Goal: Find specific page/section: Find specific page/section

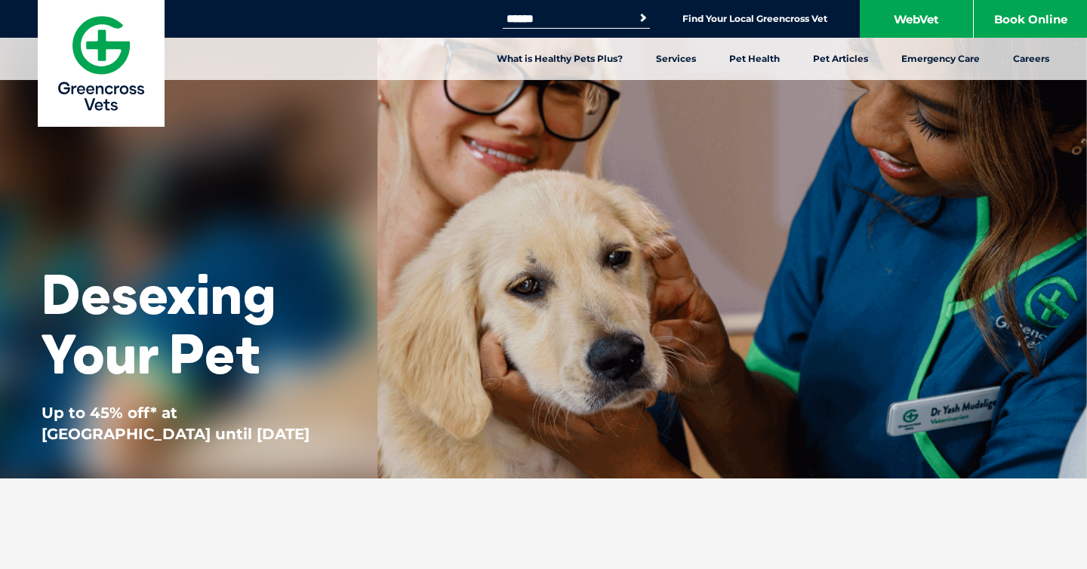
click at [581, 197] on div "Desexing Your Pet Up to 45% off* at Greencross Vets until 31 August 2025 Find Y…" at bounding box center [543, 239] width 1087 height 479
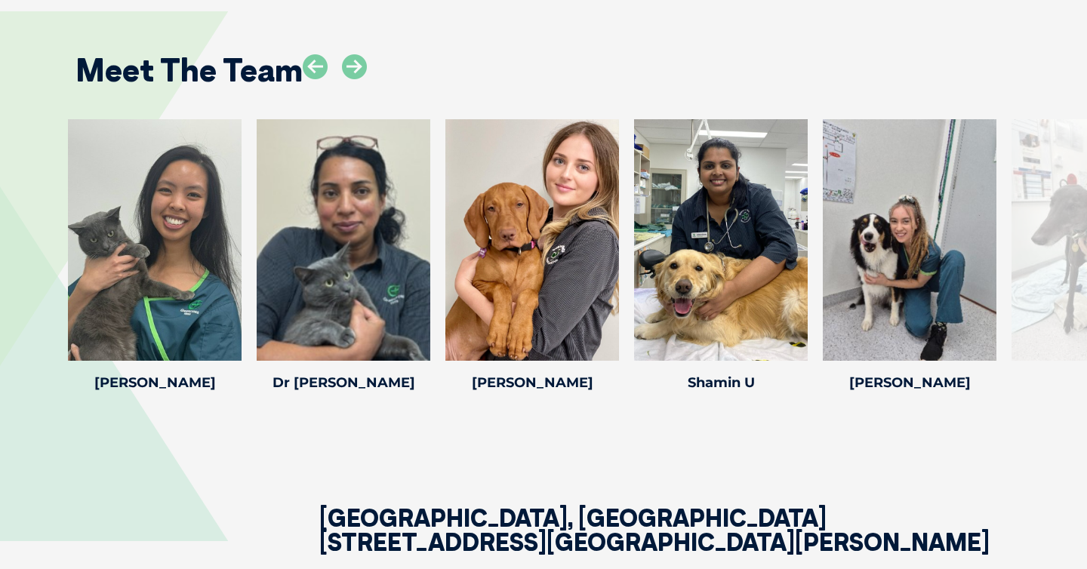
scroll to position [2138, 0]
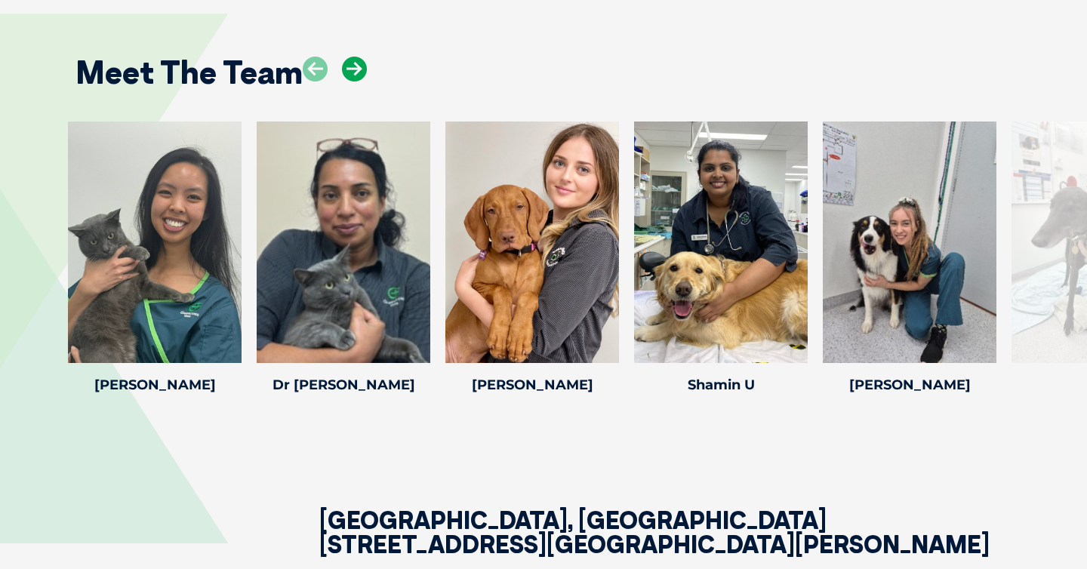
click at [348, 82] on icon at bounding box center [354, 69] width 25 height 25
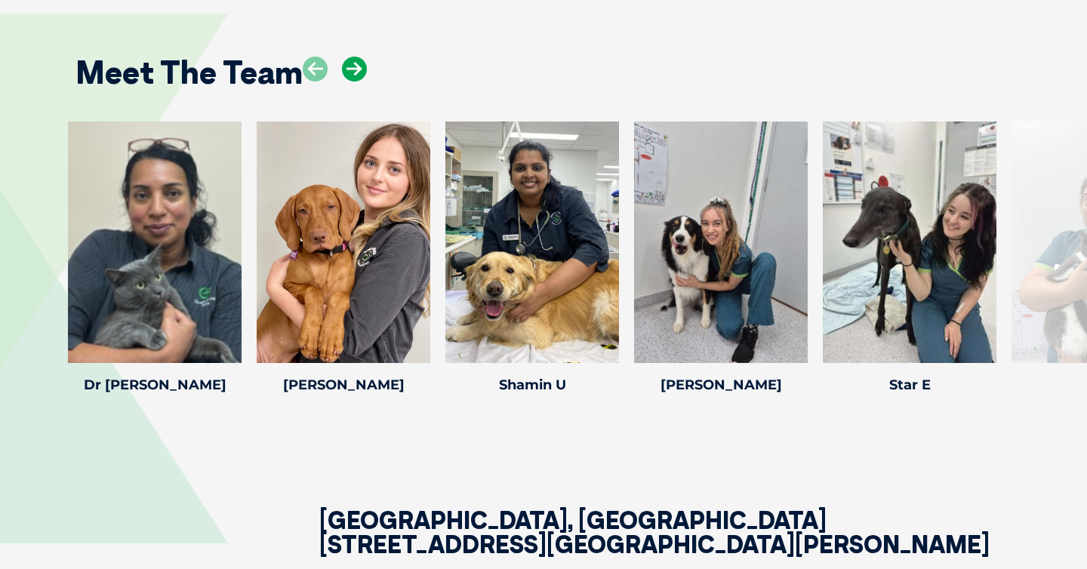
click at [348, 82] on icon at bounding box center [354, 69] width 25 height 25
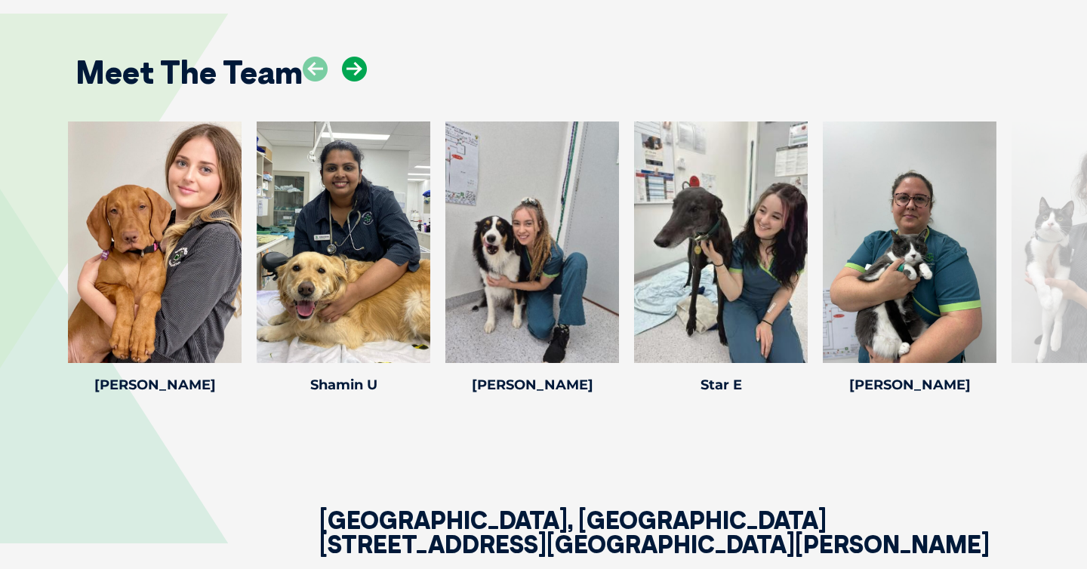
click at [348, 82] on icon at bounding box center [354, 69] width 25 height 25
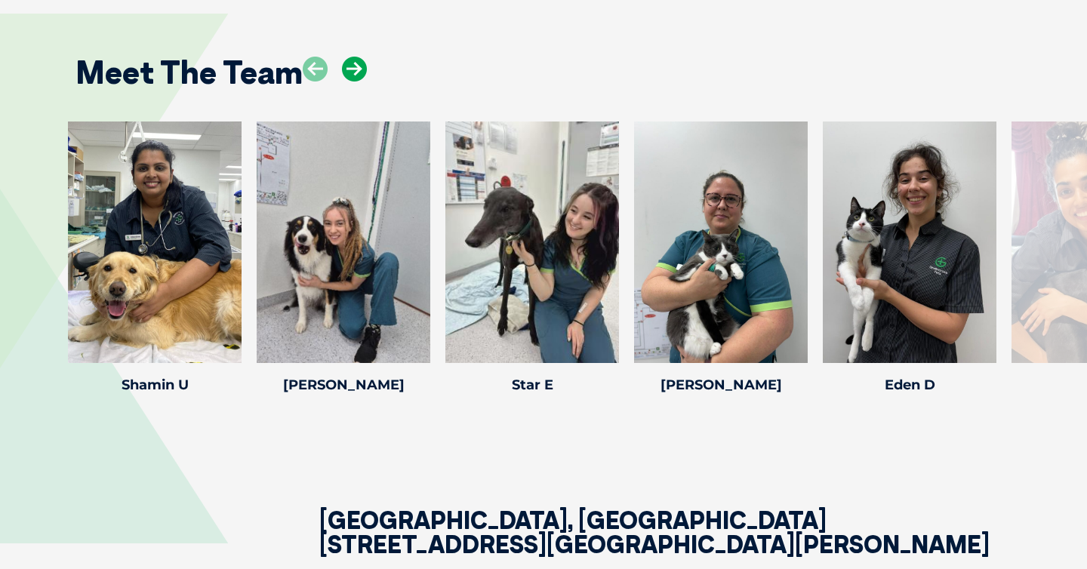
click at [348, 82] on icon at bounding box center [354, 69] width 25 height 25
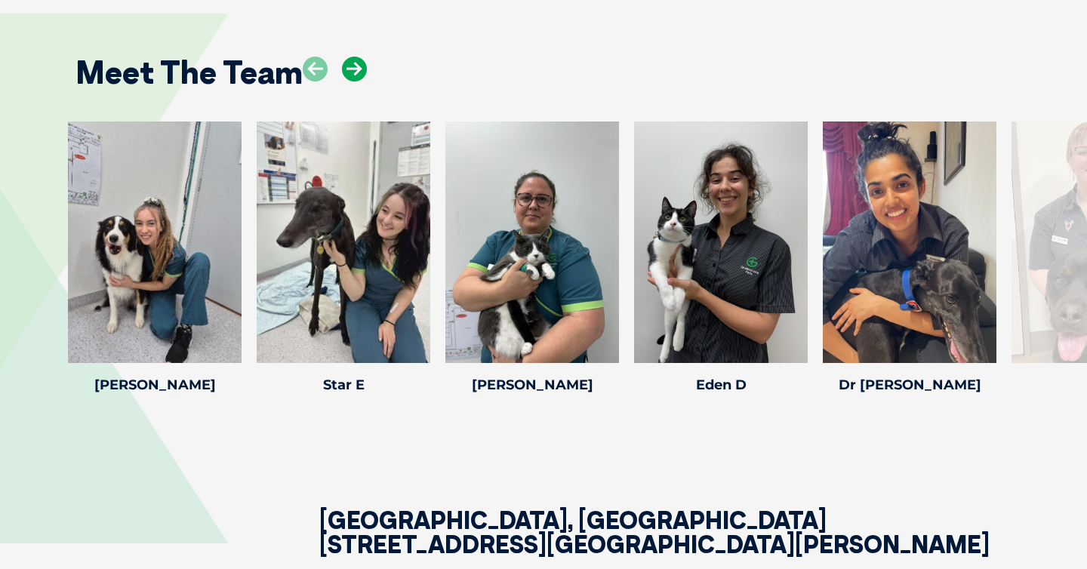
click at [348, 82] on icon at bounding box center [354, 69] width 25 height 25
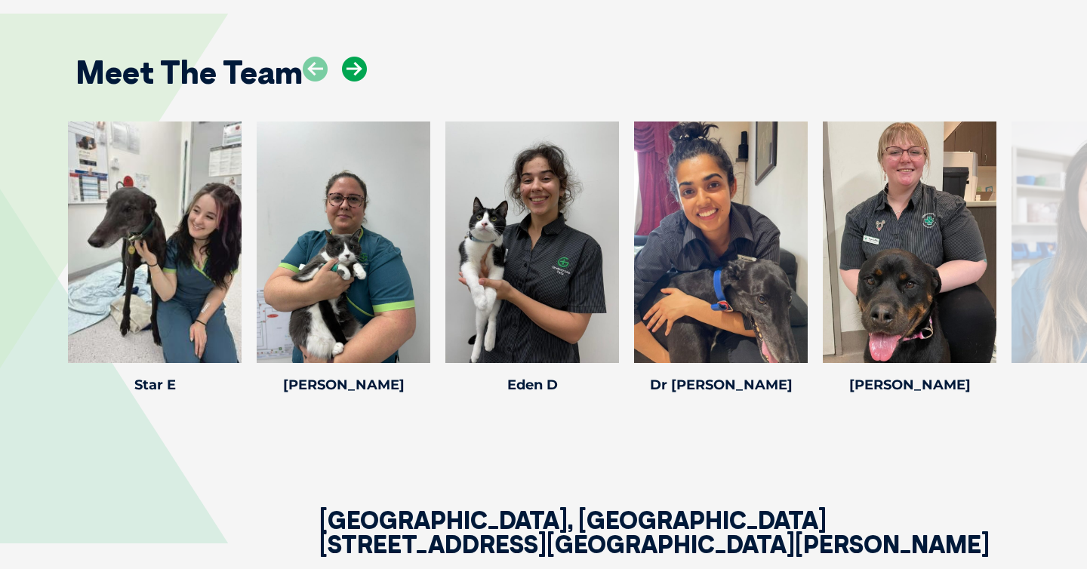
click at [348, 82] on icon at bounding box center [354, 69] width 25 height 25
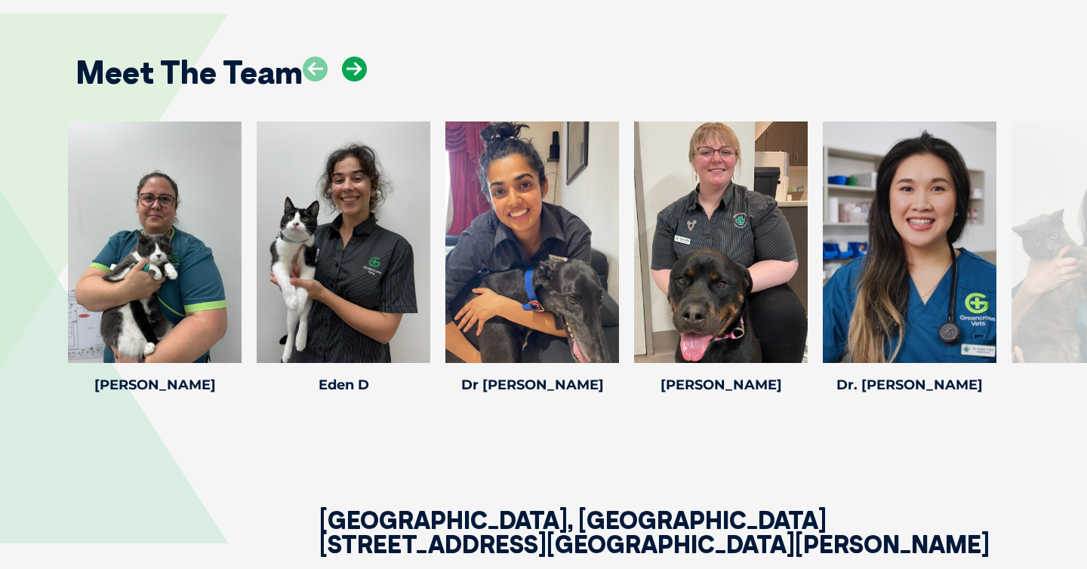
click at [348, 82] on icon at bounding box center [354, 69] width 25 height 25
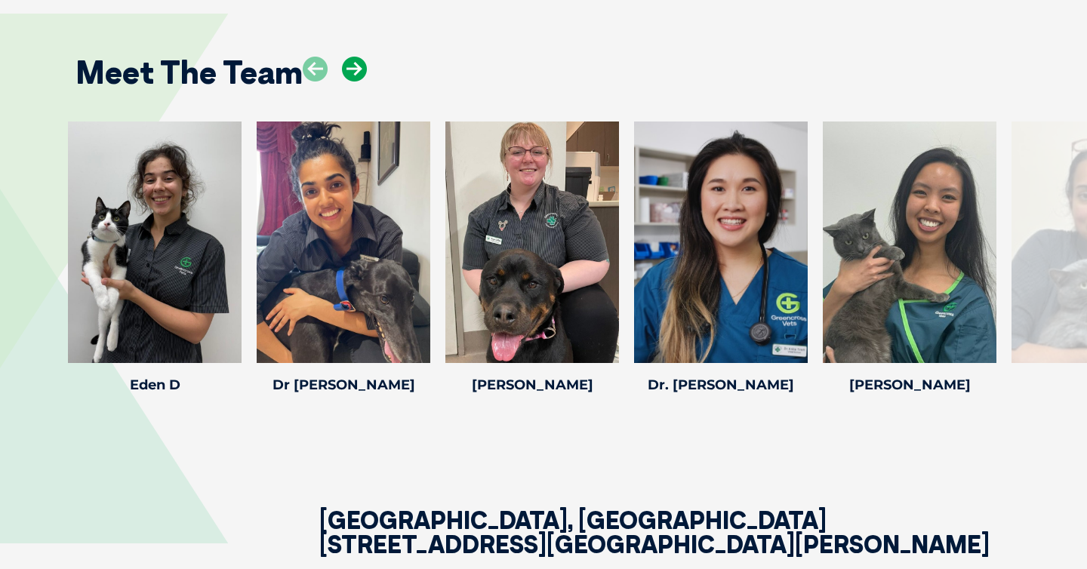
click at [348, 82] on icon at bounding box center [354, 69] width 25 height 25
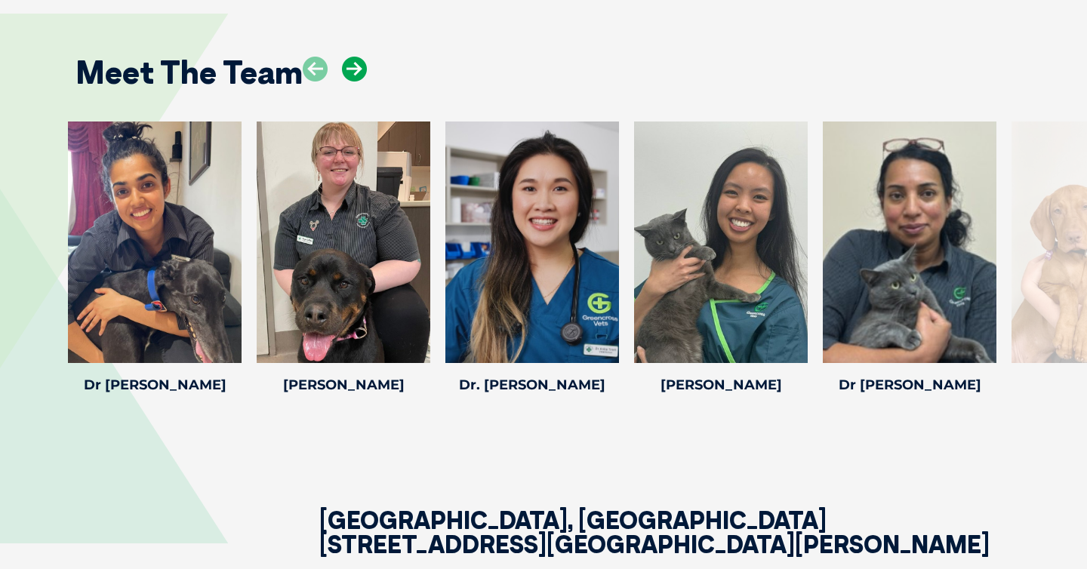
click at [348, 82] on icon at bounding box center [354, 69] width 25 height 25
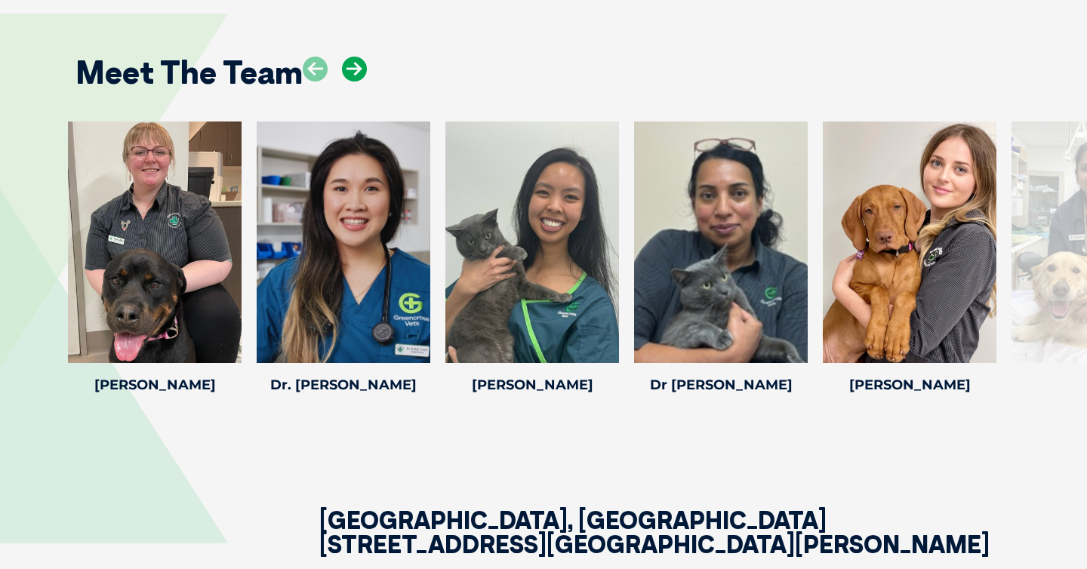
click at [348, 82] on icon at bounding box center [354, 69] width 25 height 25
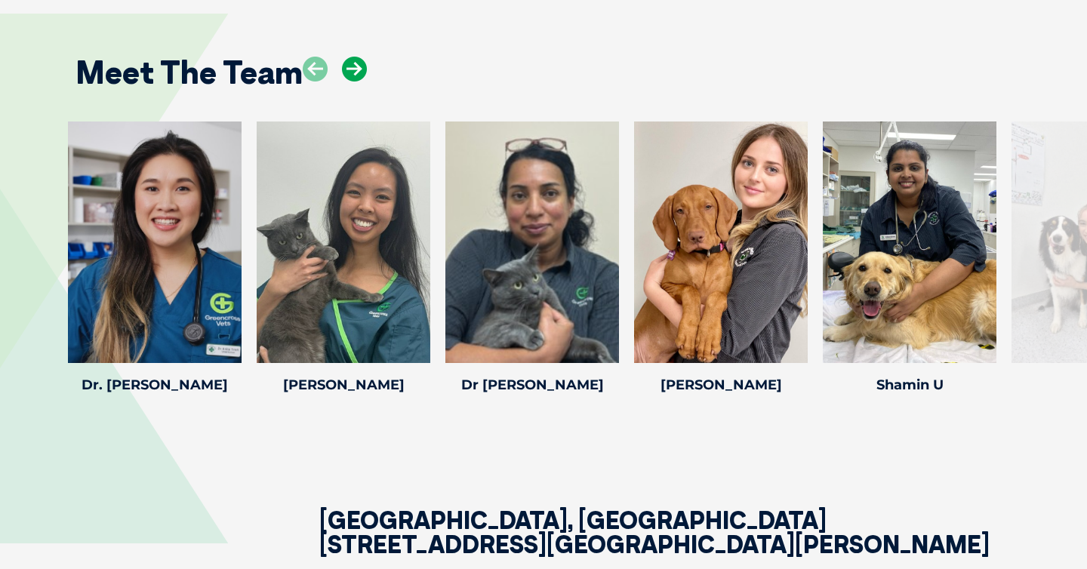
click at [348, 82] on icon at bounding box center [354, 69] width 25 height 25
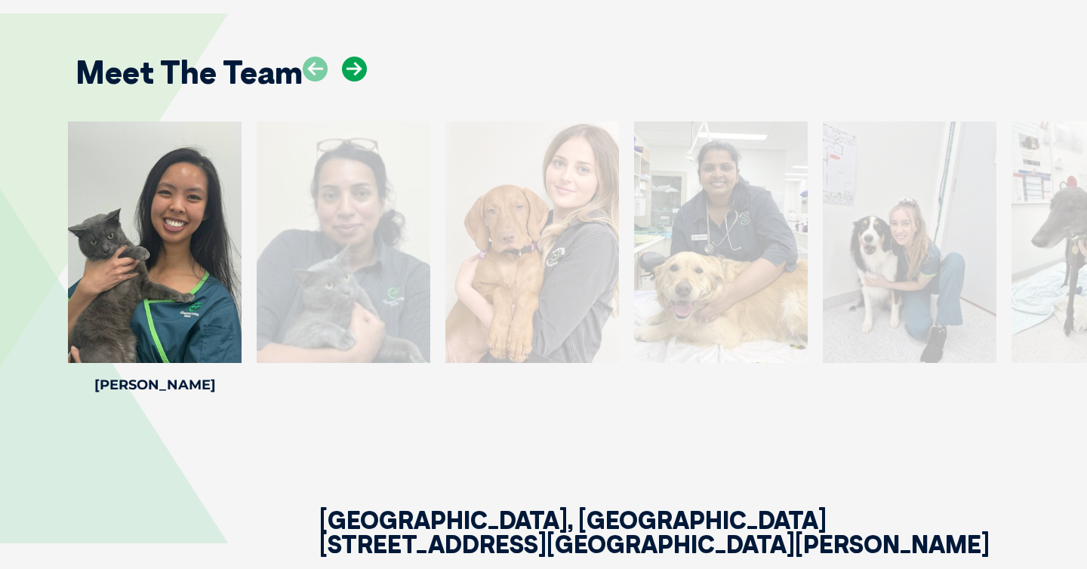
click at [348, 82] on icon at bounding box center [354, 69] width 25 height 25
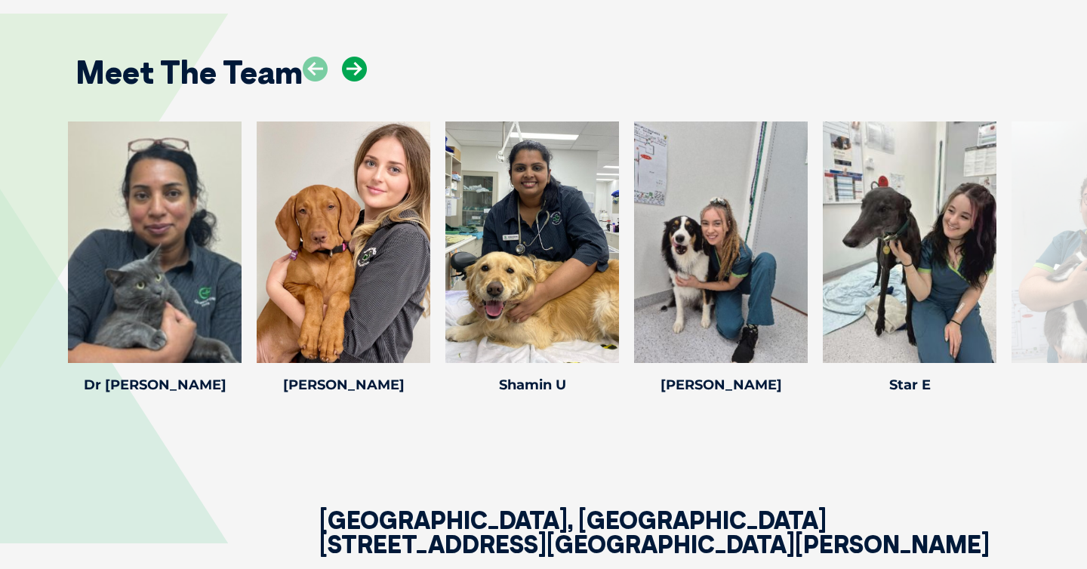
click at [348, 82] on icon at bounding box center [354, 69] width 25 height 25
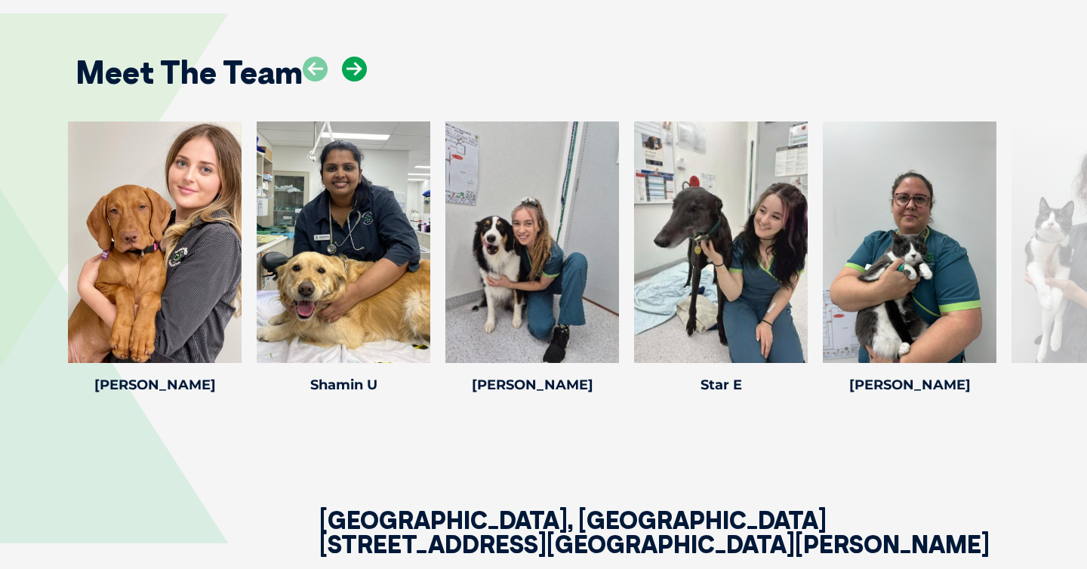
click at [348, 82] on icon at bounding box center [354, 69] width 25 height 25
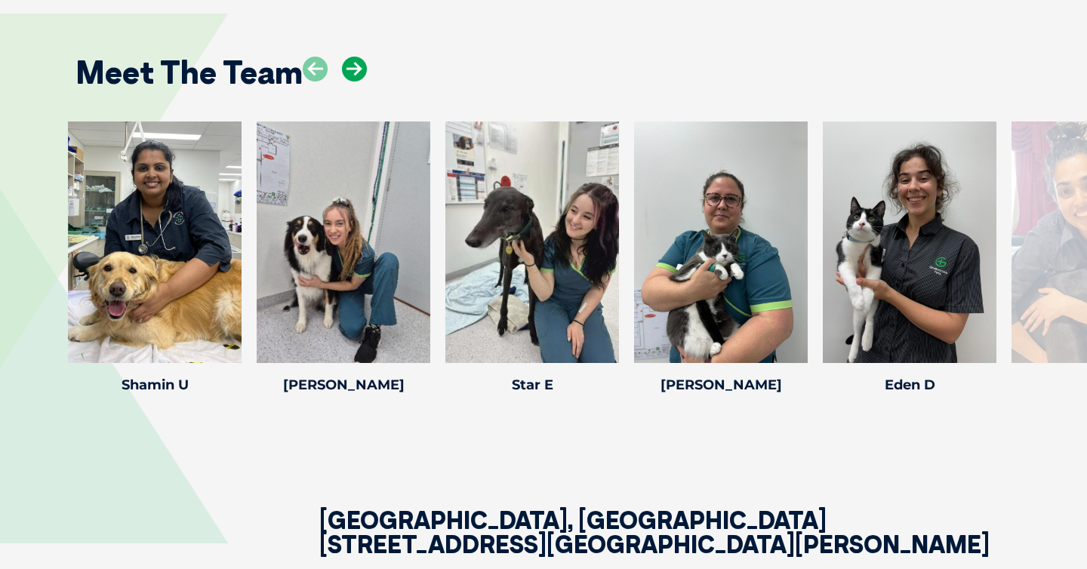
click at [348, 82] on icon at bounding box center [354, 69] width 25 height 25
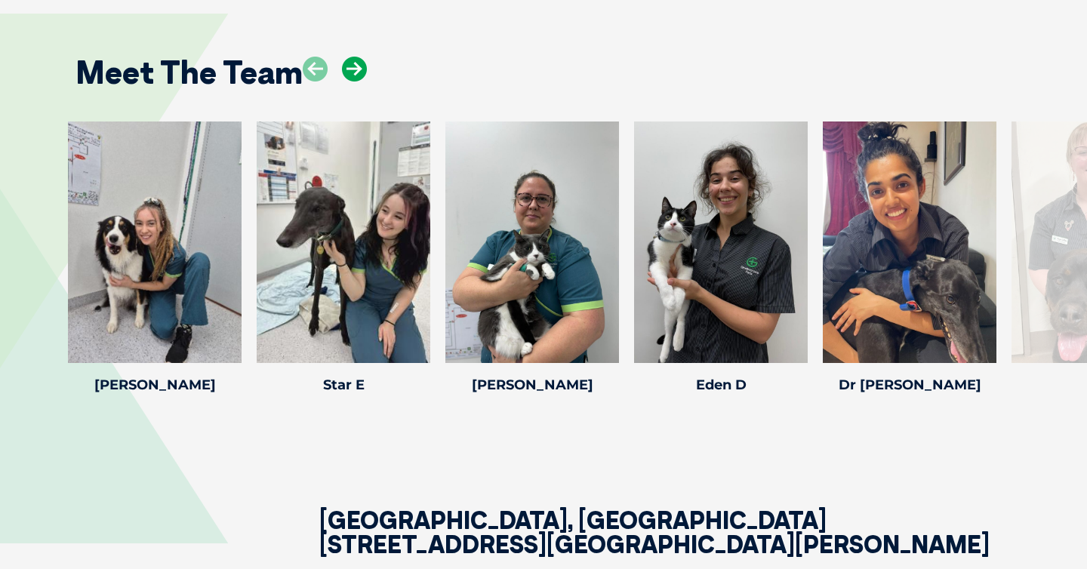
click at [348, 82] on icon at bounding box center [354, 69] width 25 height 25
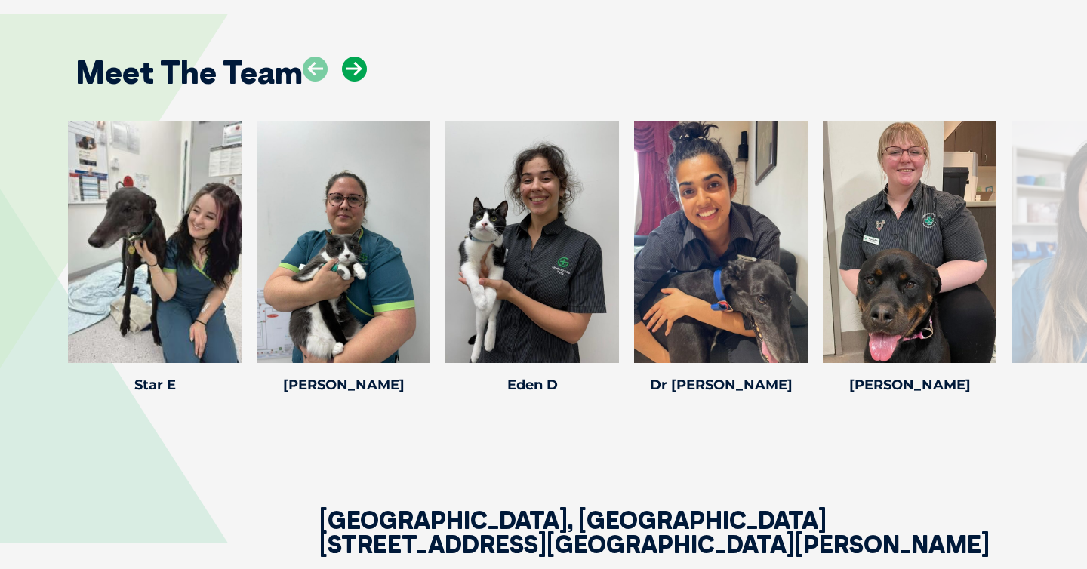
click at [348, 82] on icon at bounding box center [354, 69] width 25 height 25
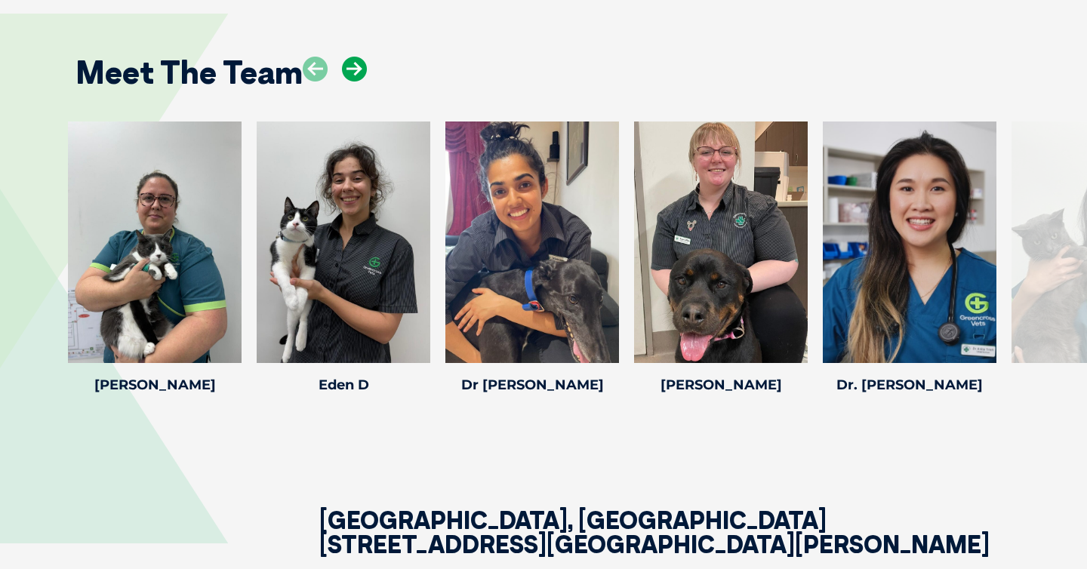
click at [348, 82] on icon at bounding box center [354, 69] width 25 height 25
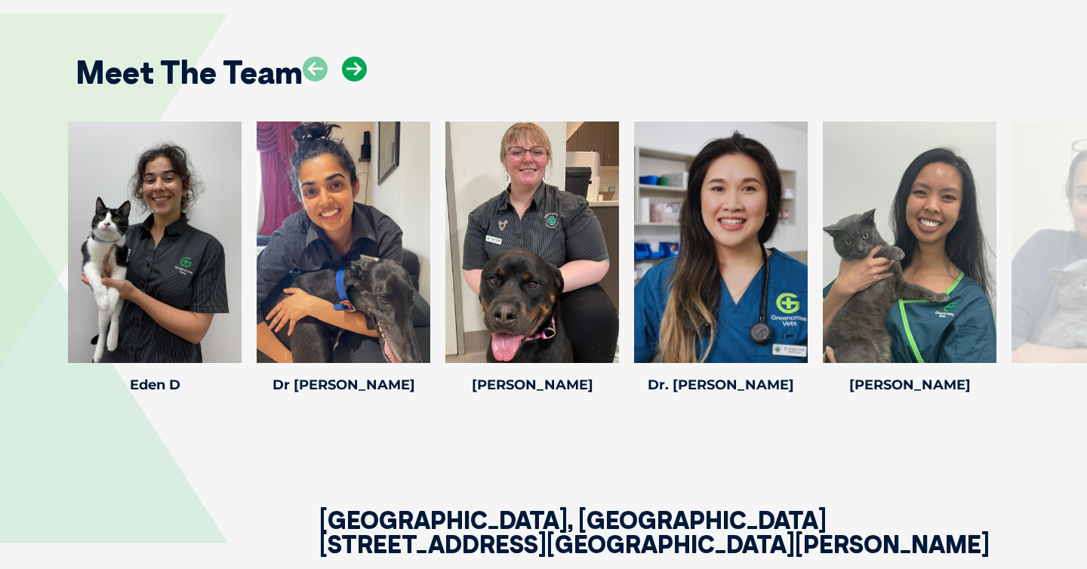
click at [348, 82] on icon at bounding box center [354, 69] width 25 height 25
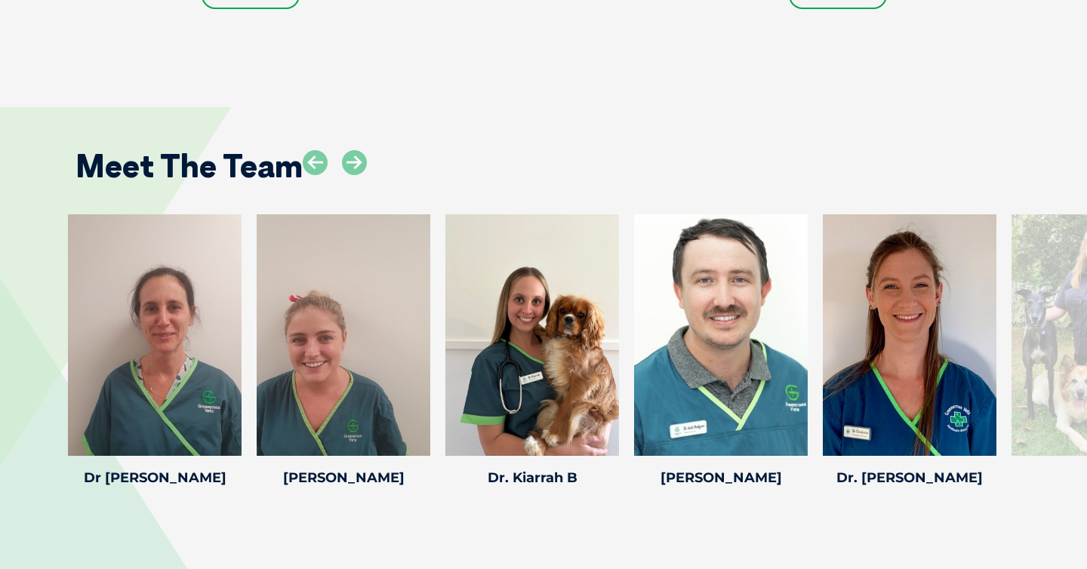
scroll to position [2158, 0]
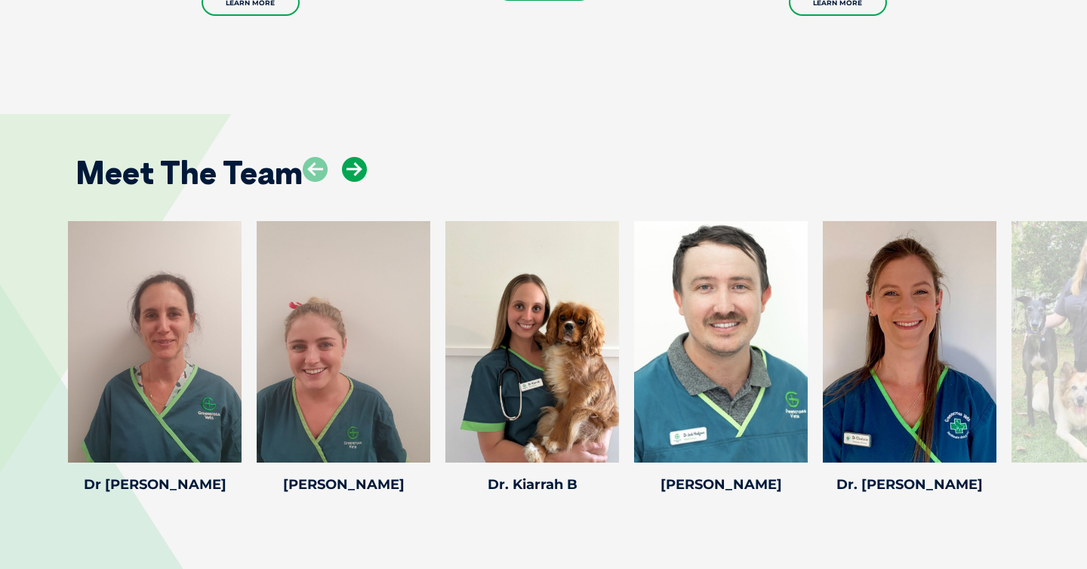
click at [350, 157] on icon at bounding box center [354, 169] width 25 height 25
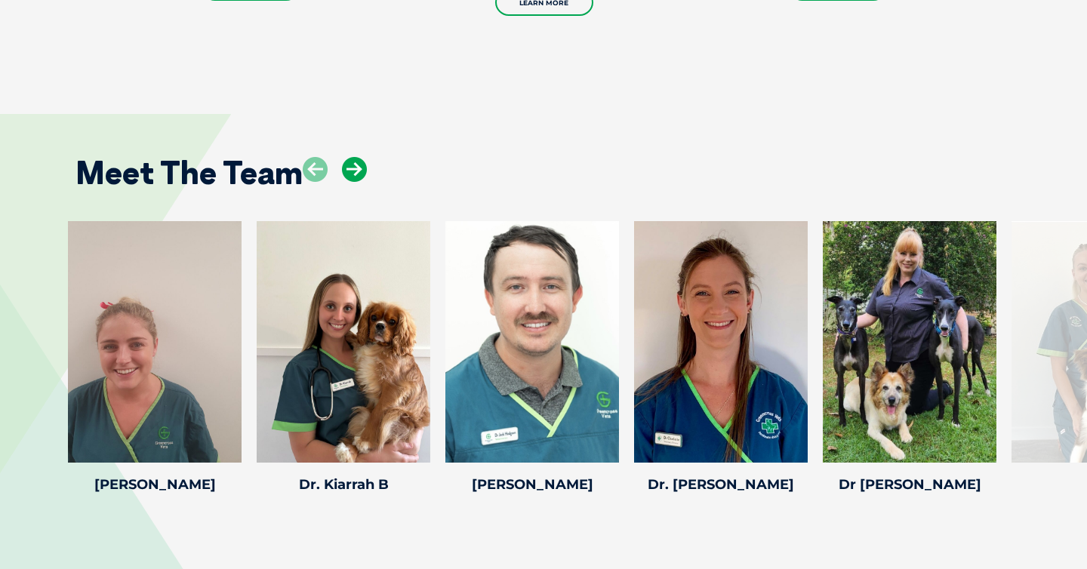
click at [350, 157] on icon at bounding box center [354, 169] width 25 height 25
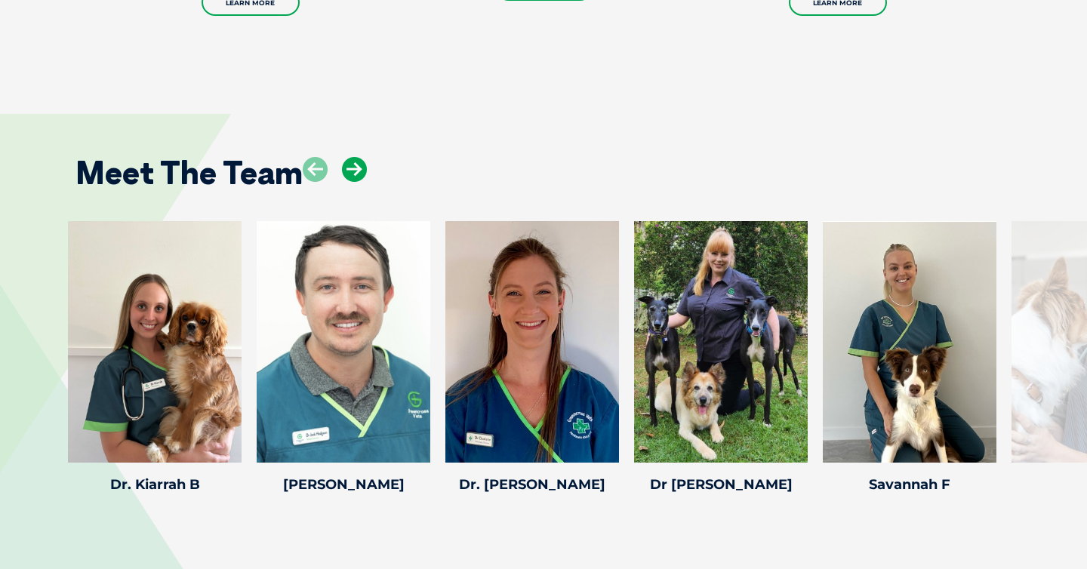
click at [350, 157] on icon at bounding box center [354, 169] width 25 height 25
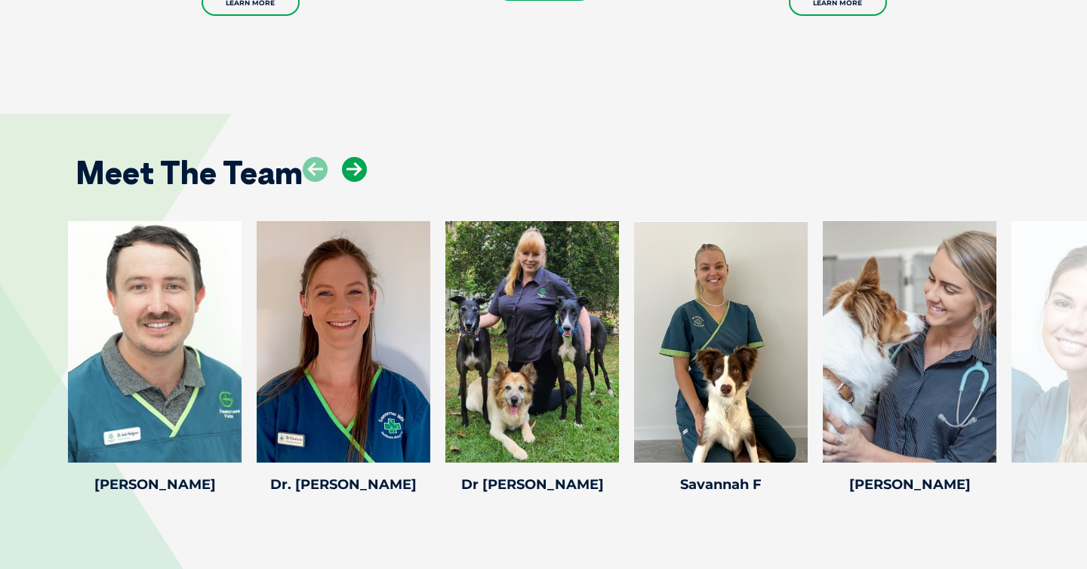
click at [350, 157] on icon at bounding box center [354, 169] width 25 height 25
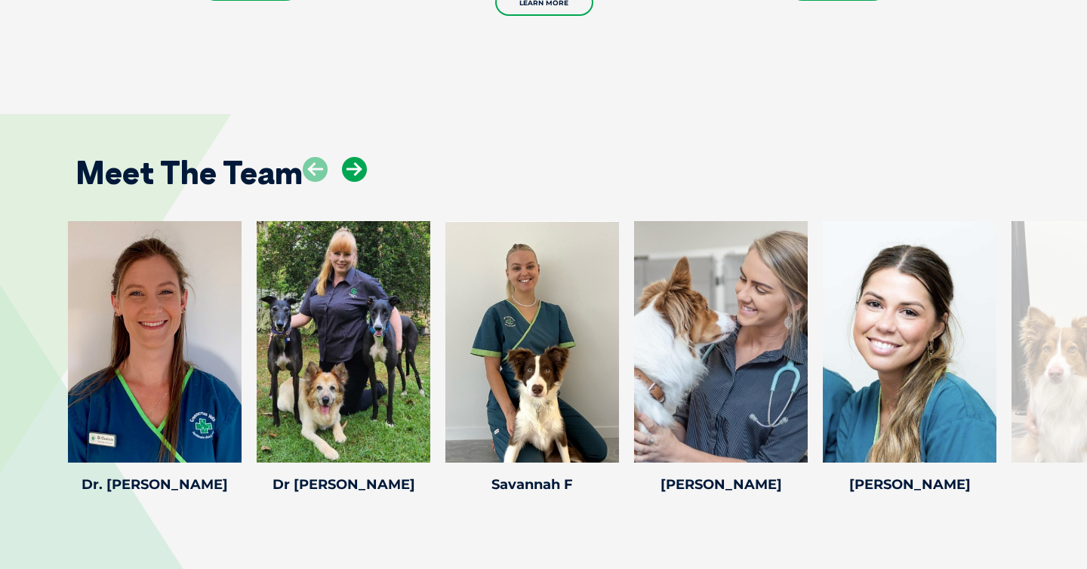
click at [350, 157] on icon at bounding box center [354, 169] width 25 height 25
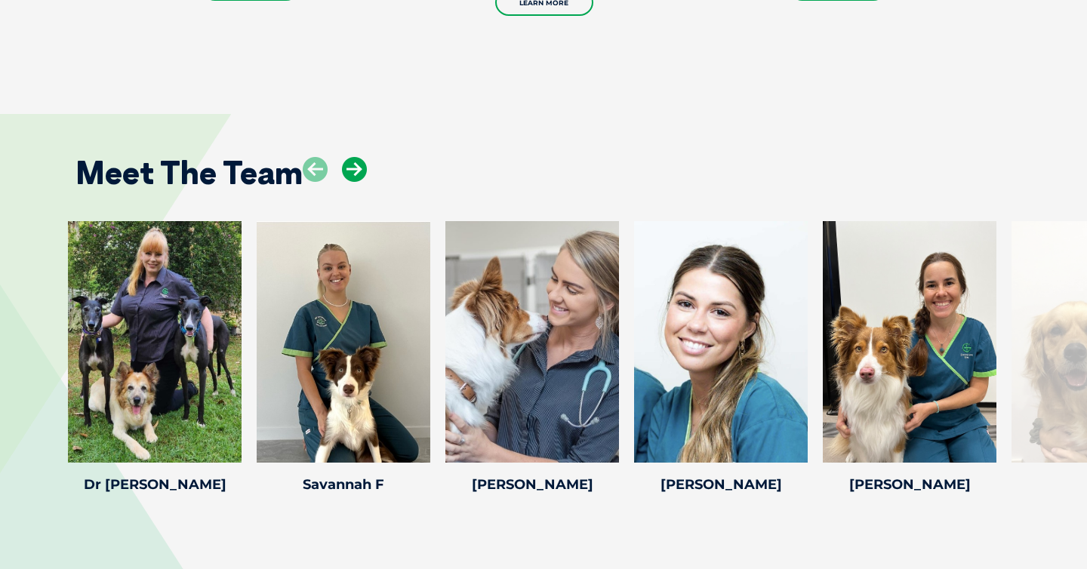
click at [350, 157] on icon at bounding box center [354, 169] width 25 height 25
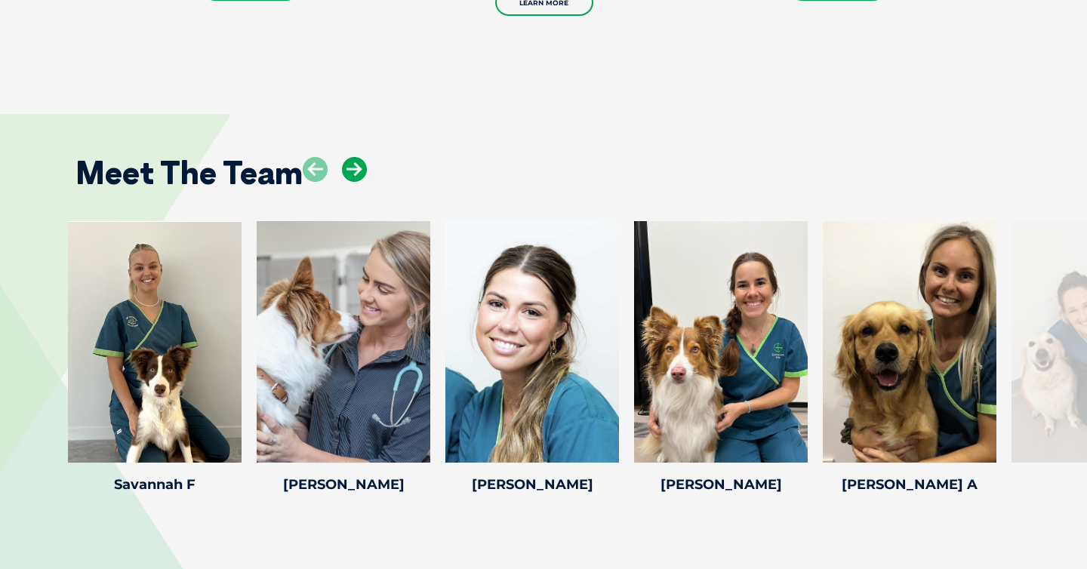
click at [350, 157] on icon at bounding box center [354, 169] width 25 height 25
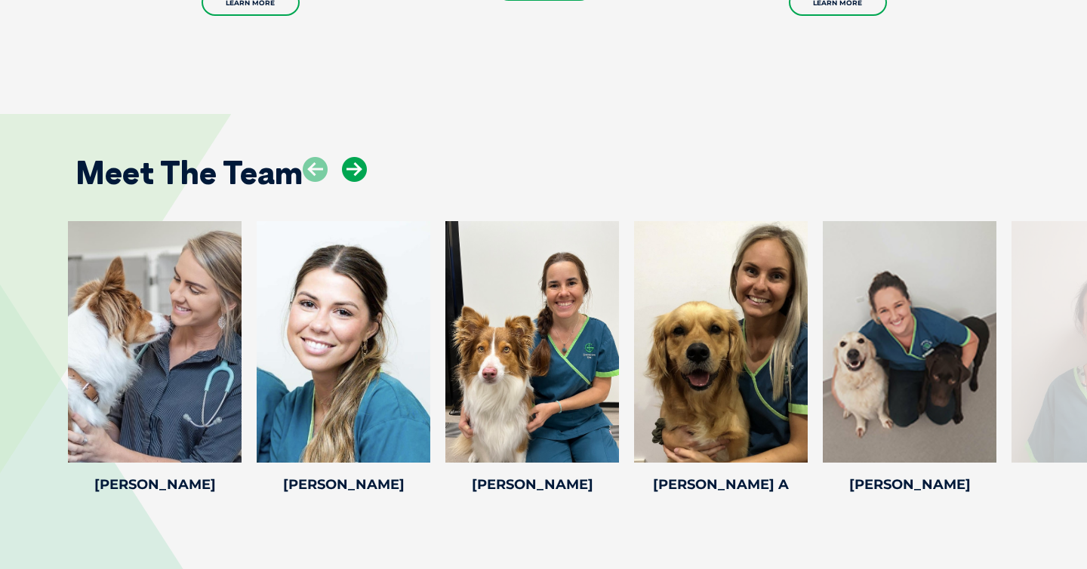
click at [350, 157] on icon at bounding box center [354, 169] width 25 height 25
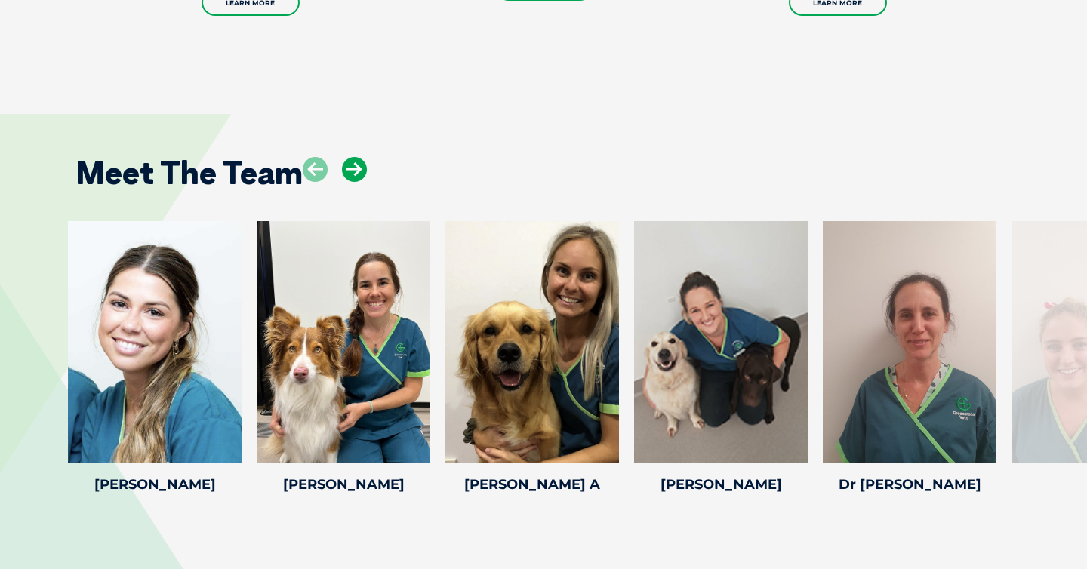
click at [350, 157] on icon at bounding box center [354, 169] width 25 height 25
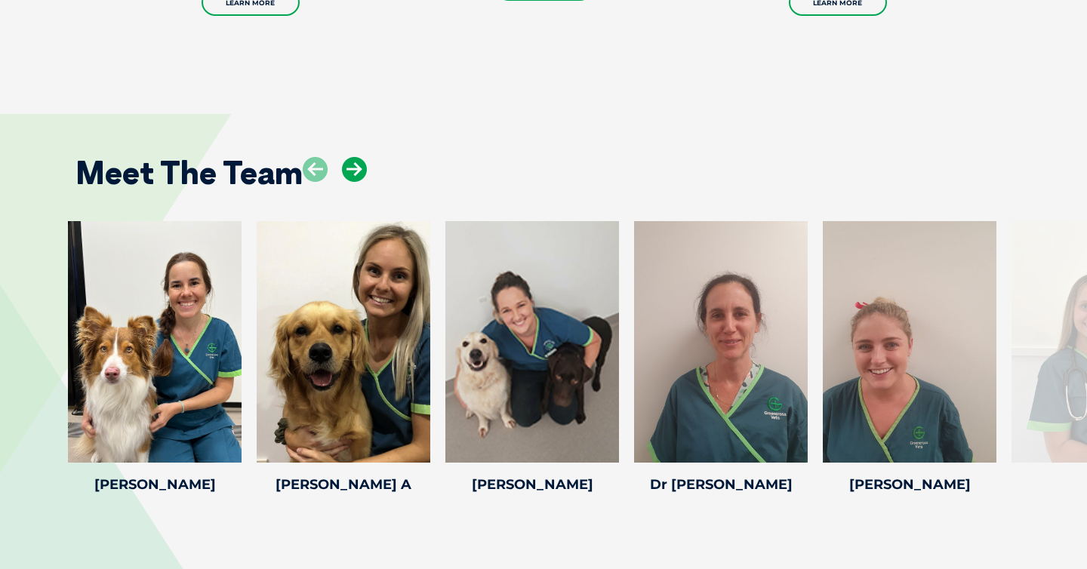
click at [350, 157] on icon at bounding box center [354, 169] width 25 height 25
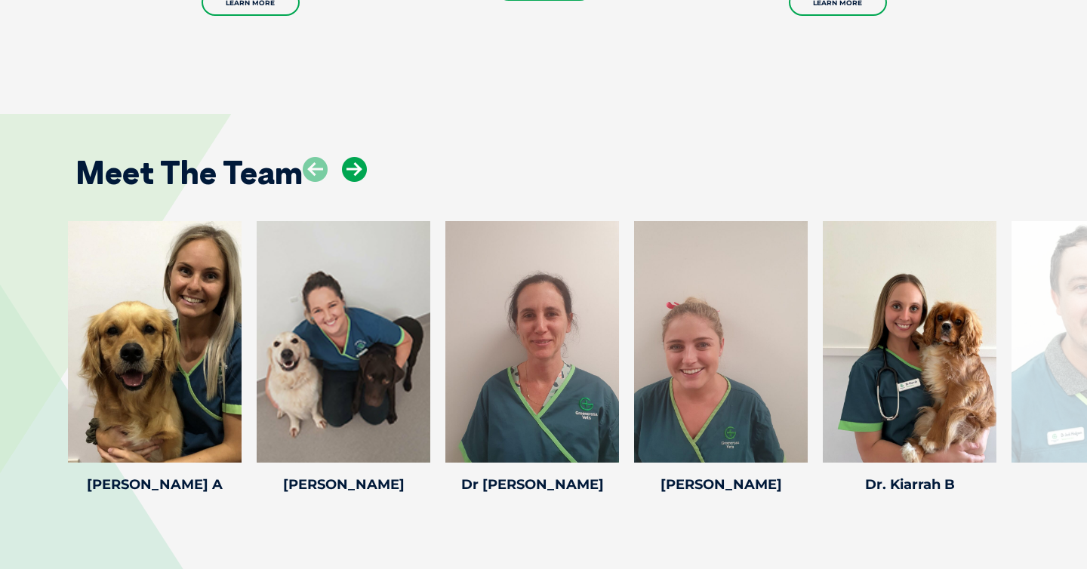
click at [350, 157] on icon at bounding box center [354, 169] width 25 height 25
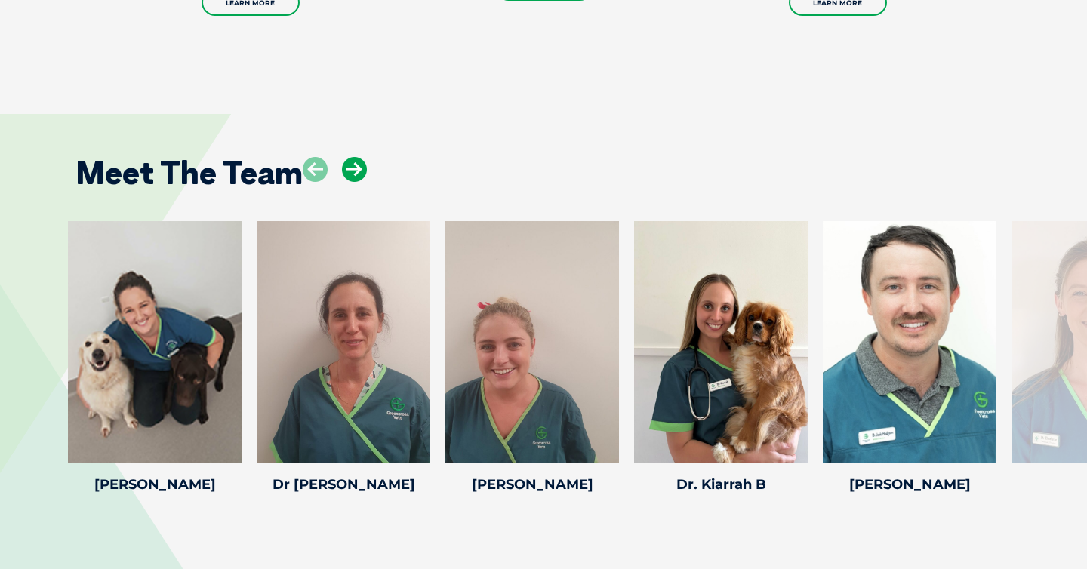
click at [350, 157] on icon at bounding box center [354, 169] width 25 height 25
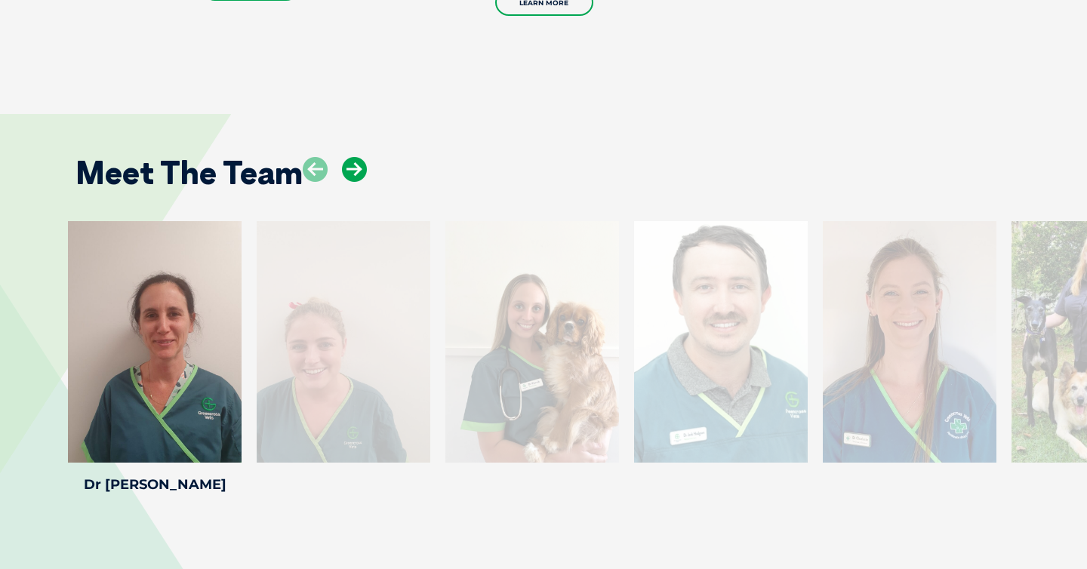
click at [350, 157] on icon at bounding box center [354, 169] width 25 height 25
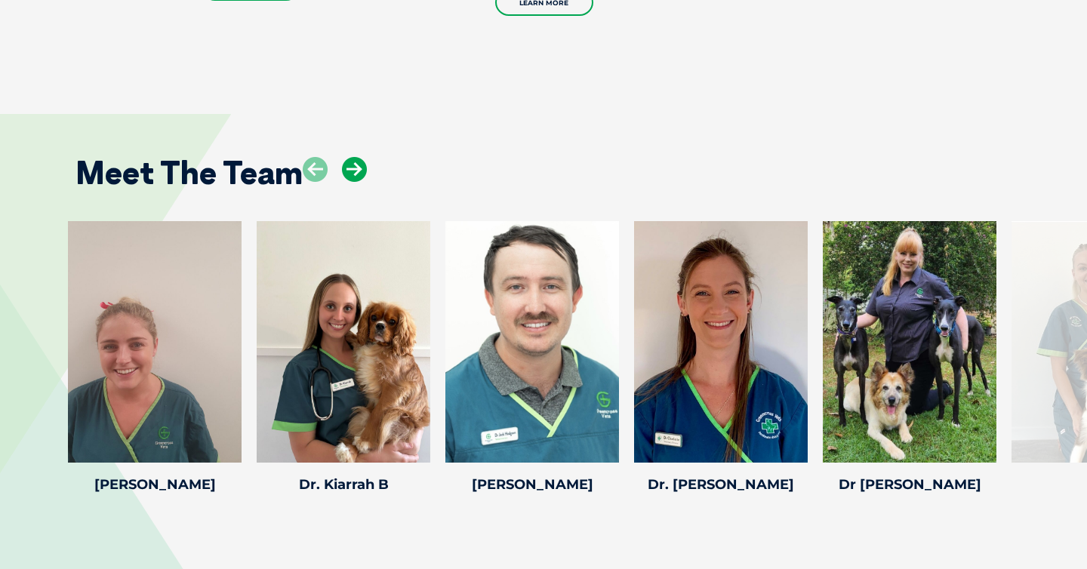
click at [350, 157] on icon at bounding box center [354, 169] width 25 height 25
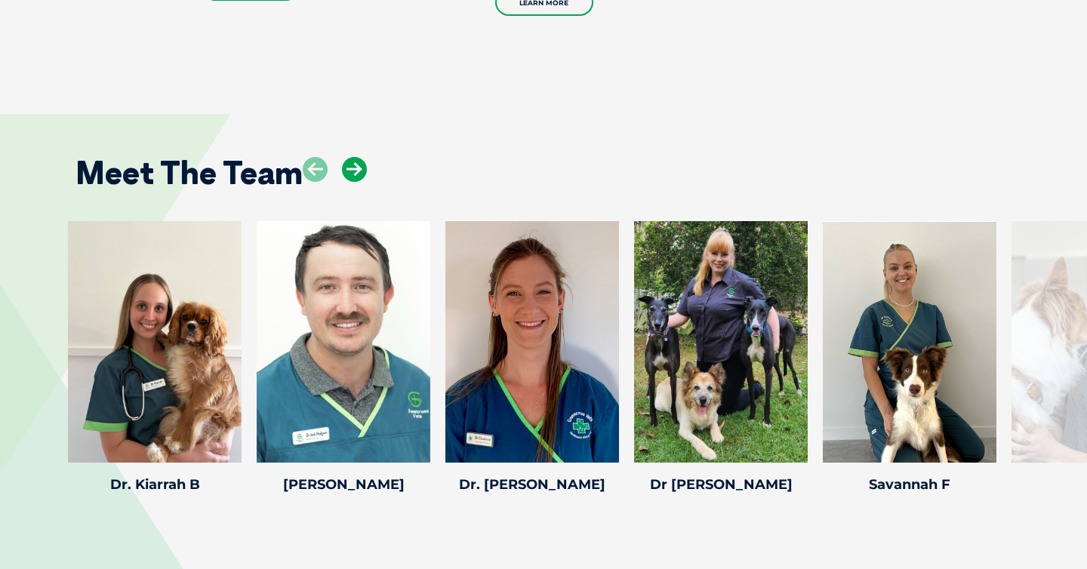
click at [350, 157] on icon at bounding box center [354, 169] width 25 height 25
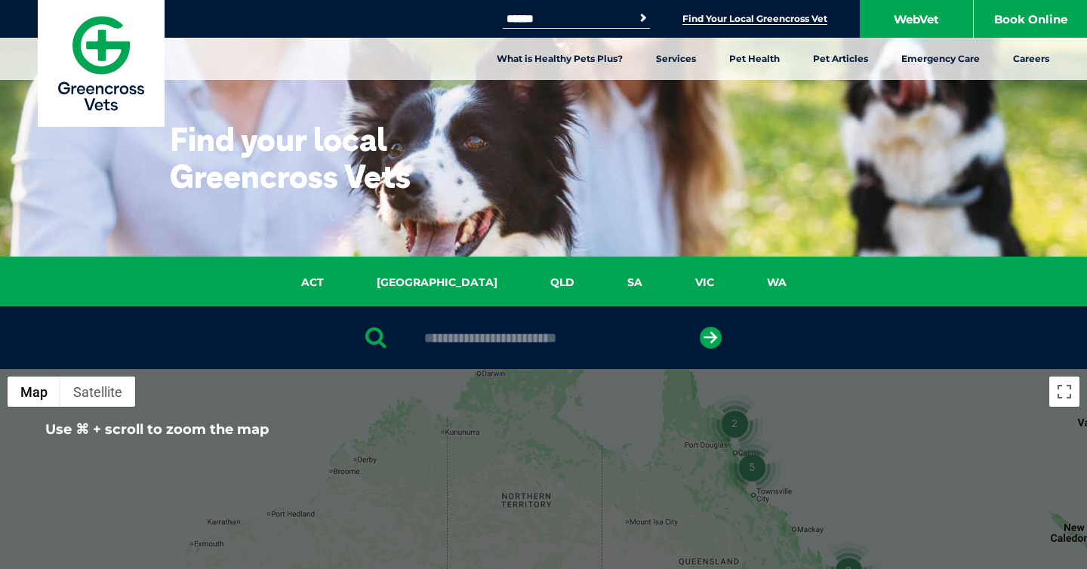
click at [639, 331] on input "text" at bounding box center [543, 338] width 253 height 15
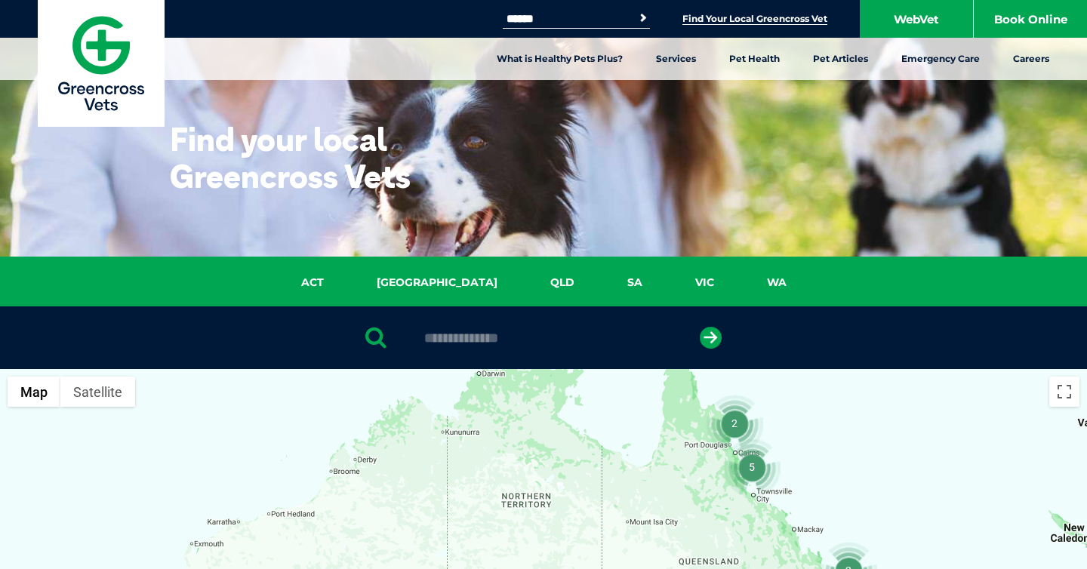
type input "**********"
click at [700, 327] on button "submit" at bounding box center [711, 338] width 22 height 22
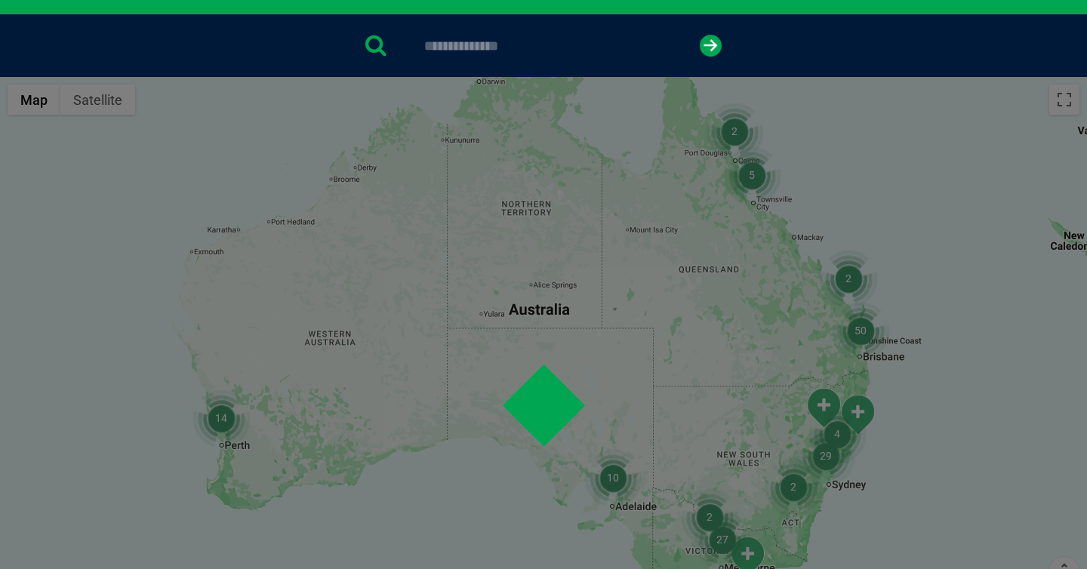
scroll to position [293, 0]
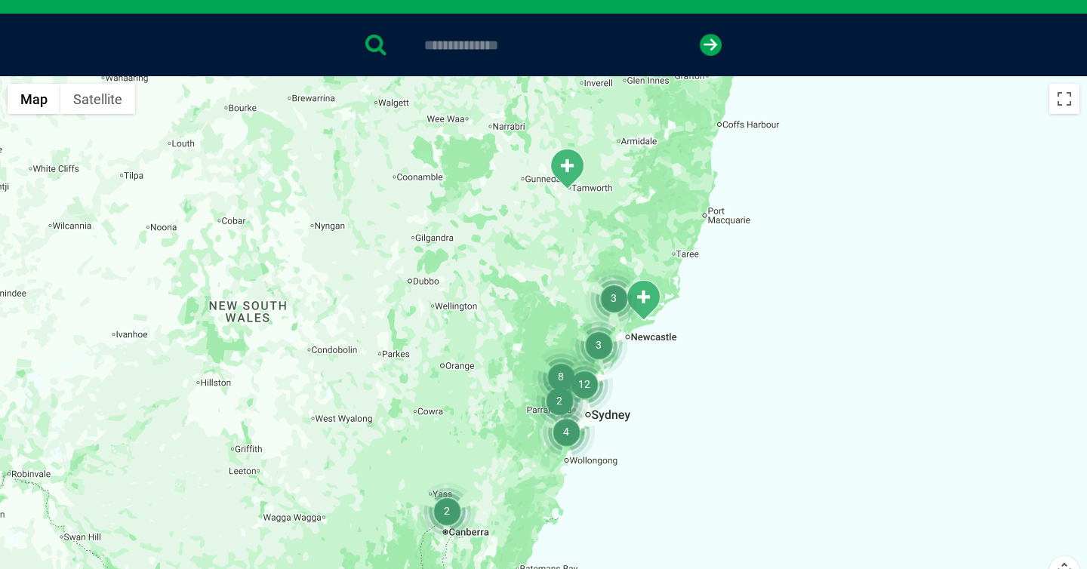
click at [627, 402] on div at bounding box center [543, 367] width 1087 height 583
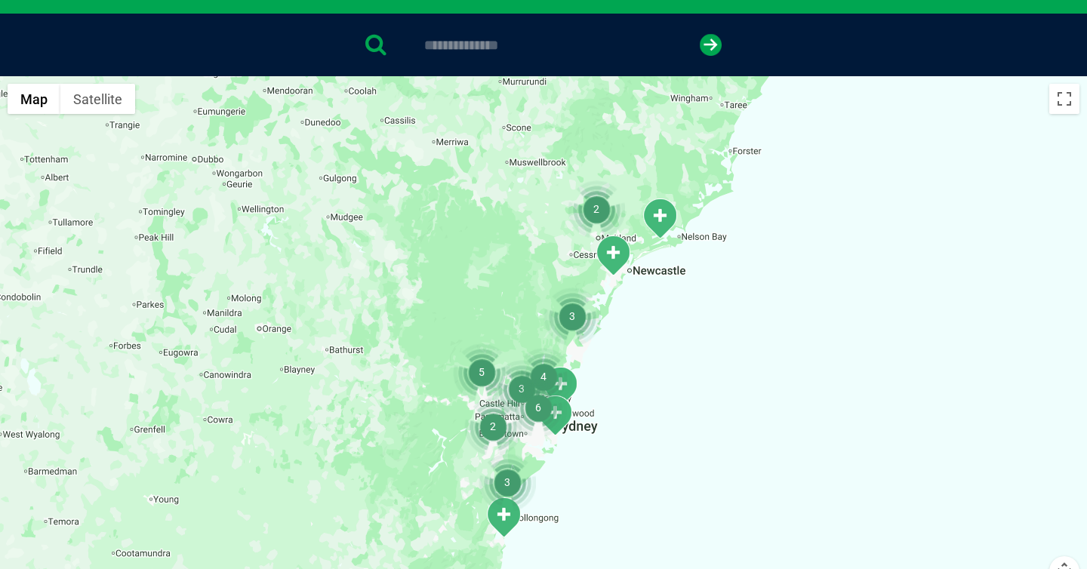
click at [606, 408] on div at bounding box center [543, 367] width 1087 height 583
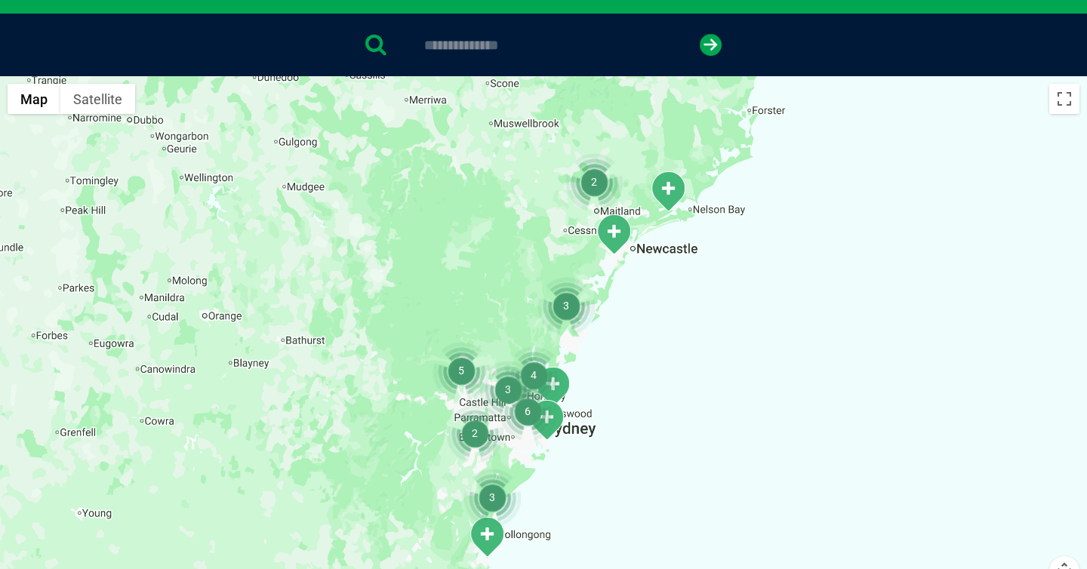
click at [606, 408] on div at bounding box center [543, 367] width 1087 height 583
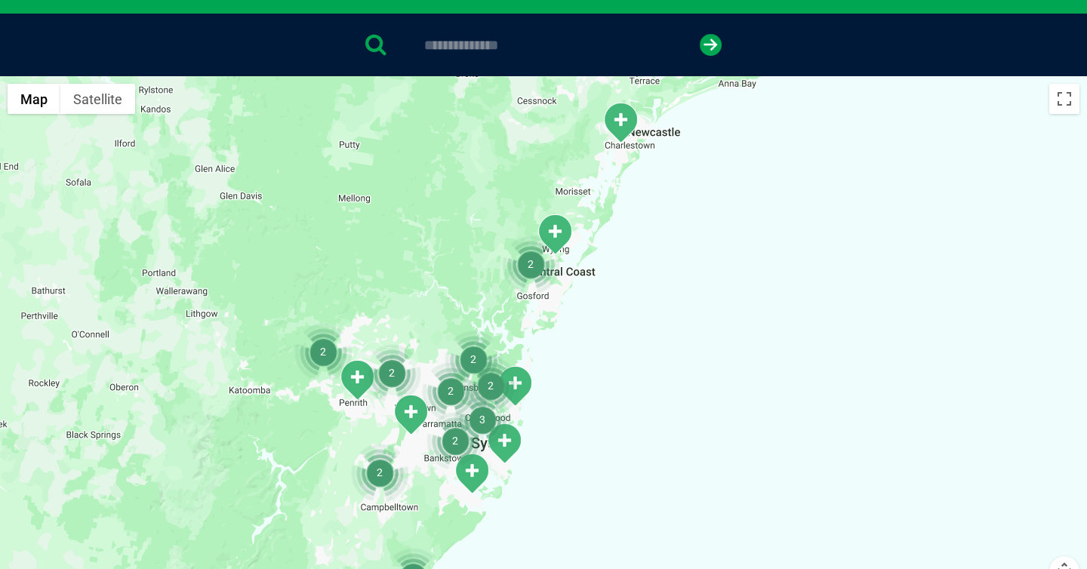
click at [557, 427] on div at bounding box center [543, 367] width 1087 height 583
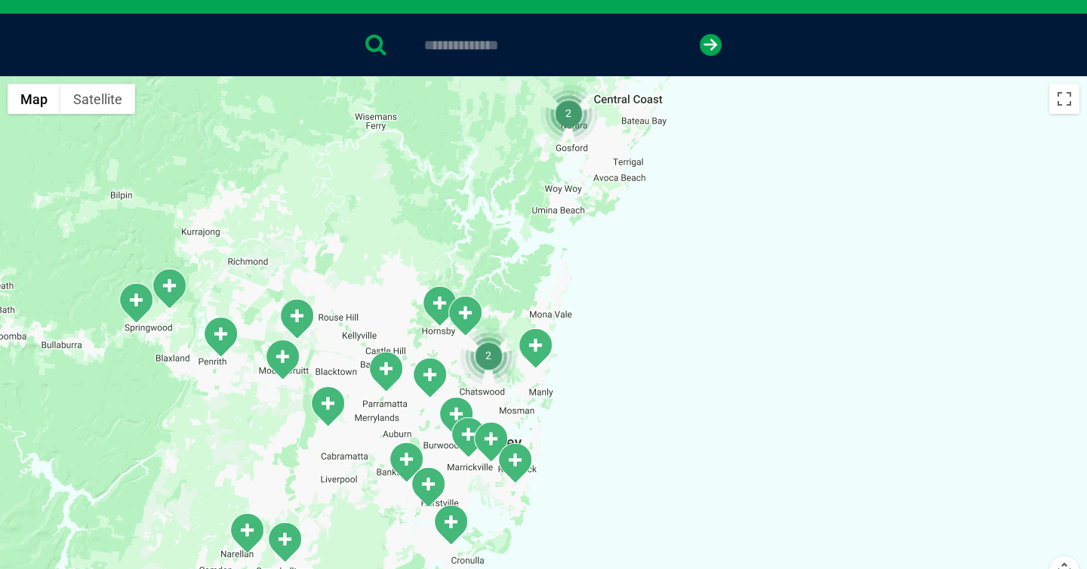
drag, startPoint x: 503, startPoint y: 421, endPoint x: 600, endPoint y: 391, distance: 101.8
click at [600, 391] on div at bounding box center [543, 367] width 1087 height 583
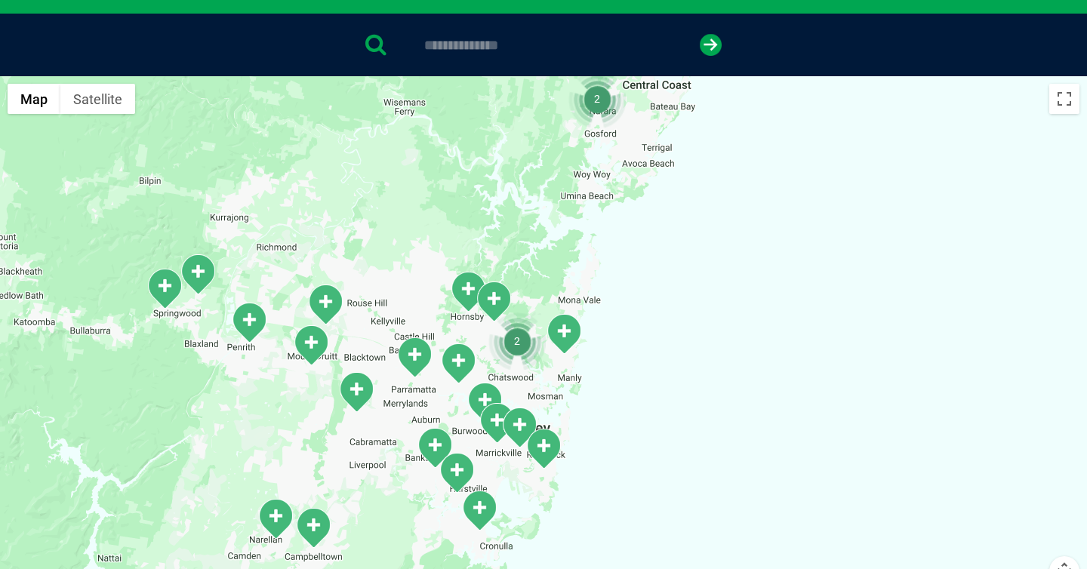
click at [587, 397] on div at bounding box center [543, 367] width 1087 height 583
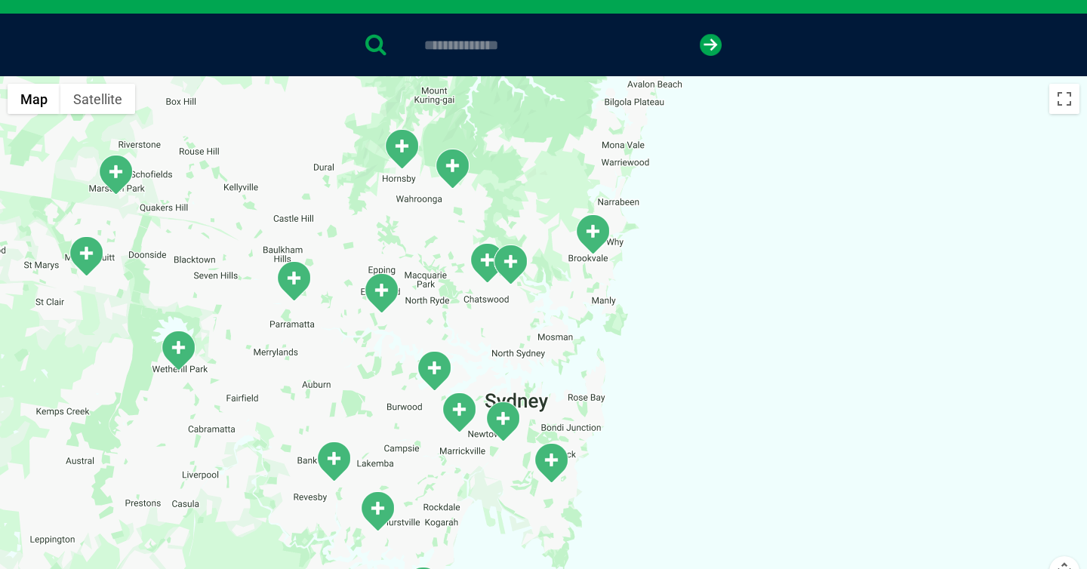
drag, startPoint x: 522, startPoint y: 429, endPoint x: 578, endPoint y: 367, distance: 83.4
click at [578, 367] on div at bounding box center [543, 367] width 1087 height 583
click at [575, 392] on div at bounding box center [543, 367] width 1087 height 583
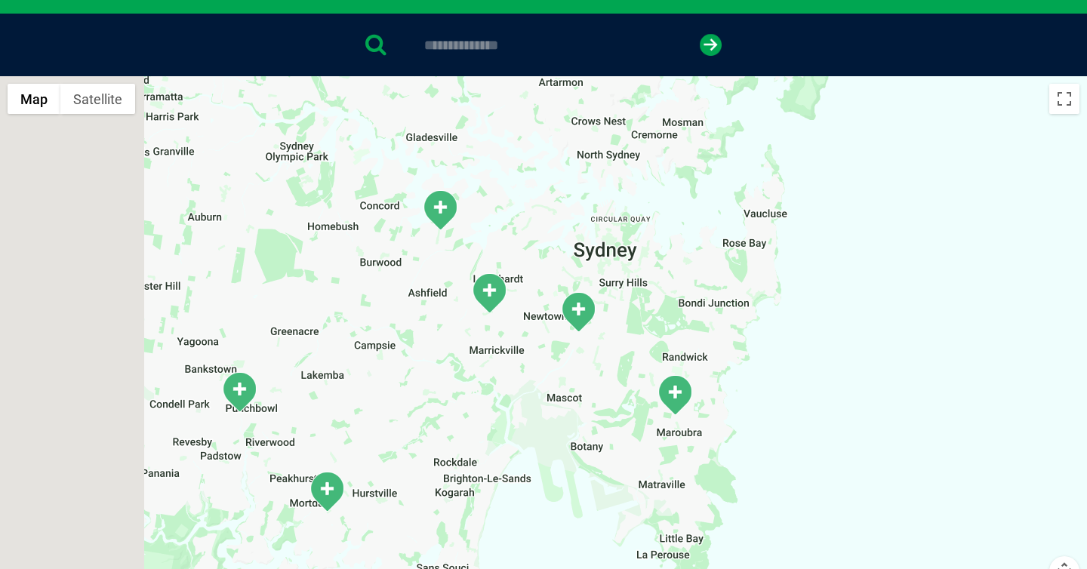
drag, startPoint x: 498, startPoint y: 422, endPoint x: 649, endPoint y: 257, distance: 223.4
click at [649, 257] on div at bounding box center [543, 367] width 1087 height 583
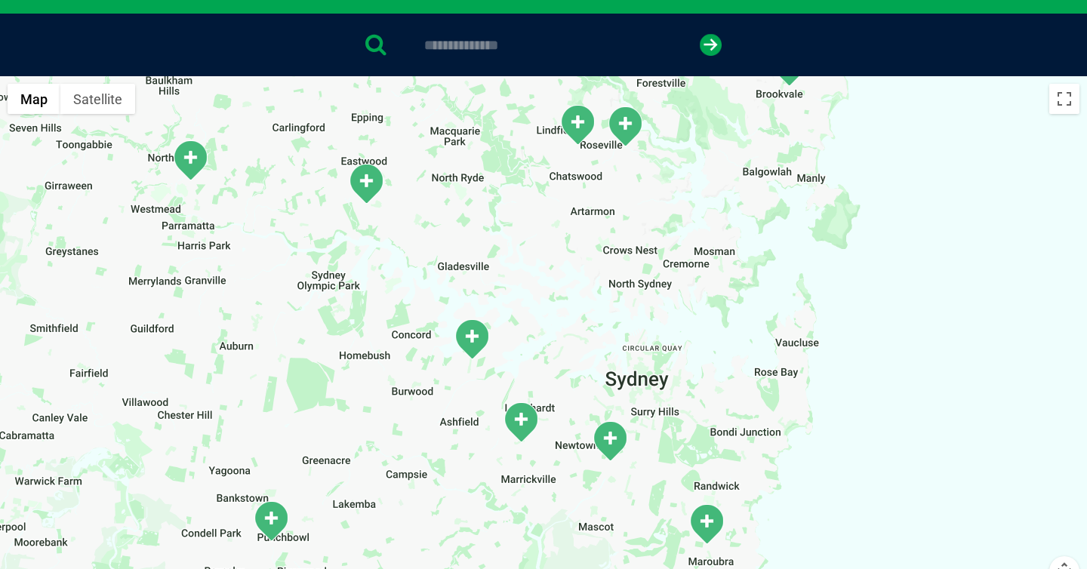
drag, startPoint x: 368, startPoint y: 308, endPoint x: 406, endPoint y: 464, distance: 160.8
click at [408, 465] on div at bounding box center [543, 367] width 1087 height 583
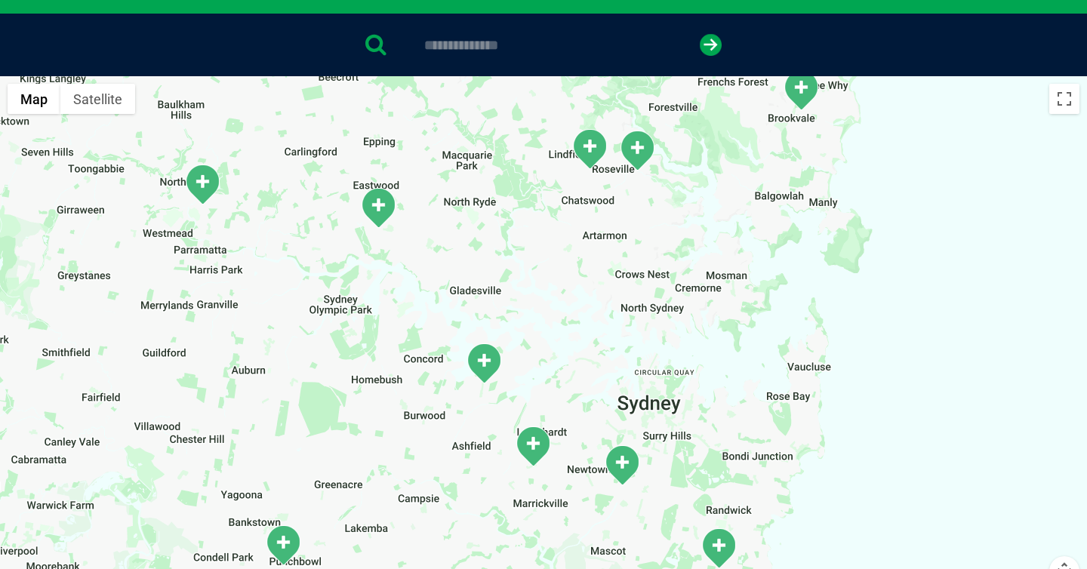
click at [596, 141] on img "Roseville" at bounding box center [590, 149] width 38 height 42
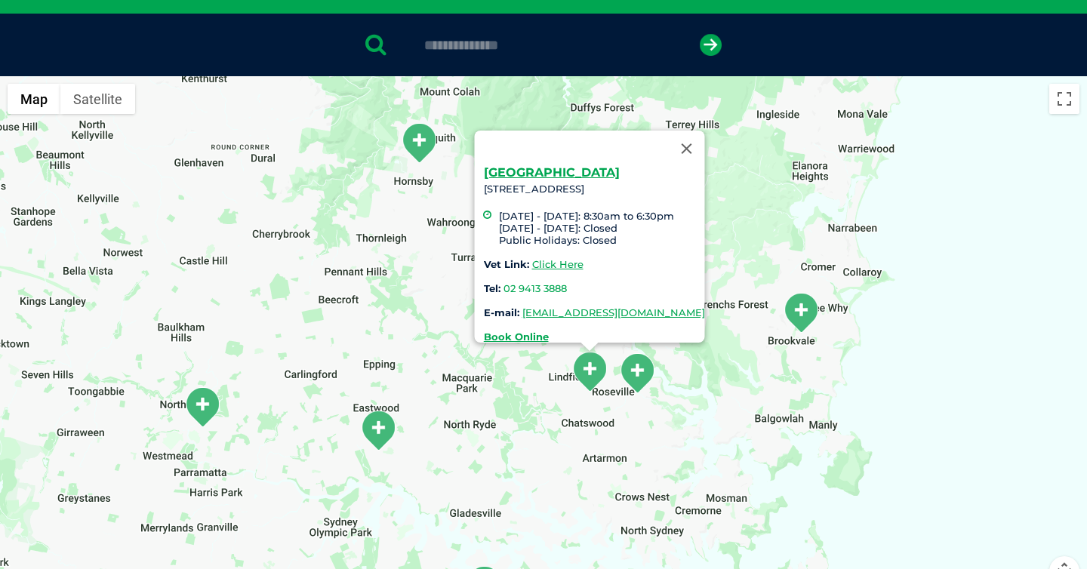
click at [376, 439] on img "West Ryde" at bounding box center [378, 431] width 38 height 42
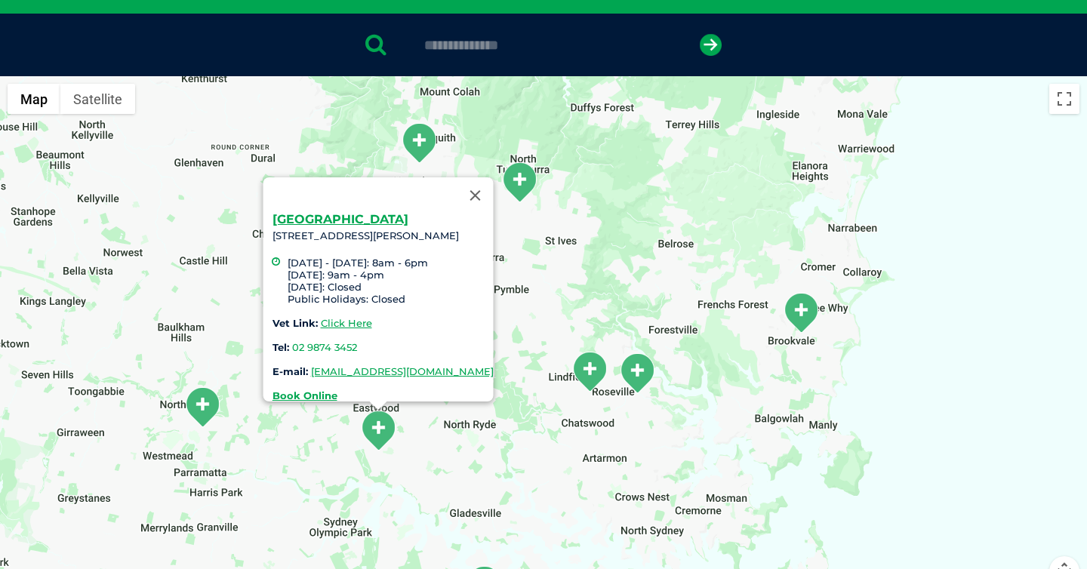
click at [463, 134] on div "West Ryde 1068 Victoria Rd, West Ryde 2114 Monday - Friday: 8am - 6pm Saturday:…" at bounding box center [543, 367] width 1087 height 583
click at [431, 143] on img "Hornsby" at bounding box center [419, 143] width 38 height 42
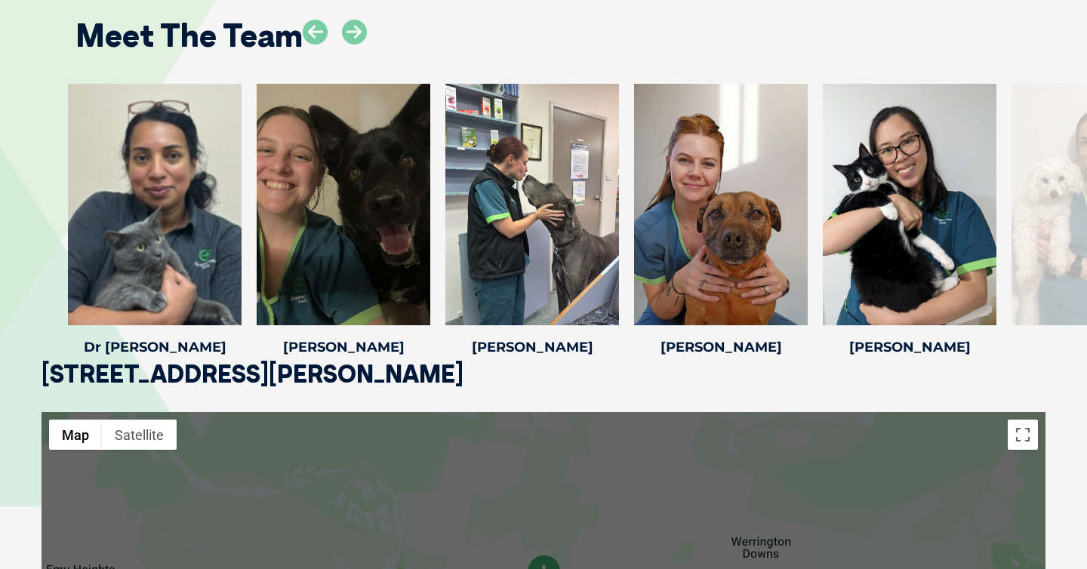
scroll to position [2246, 0]
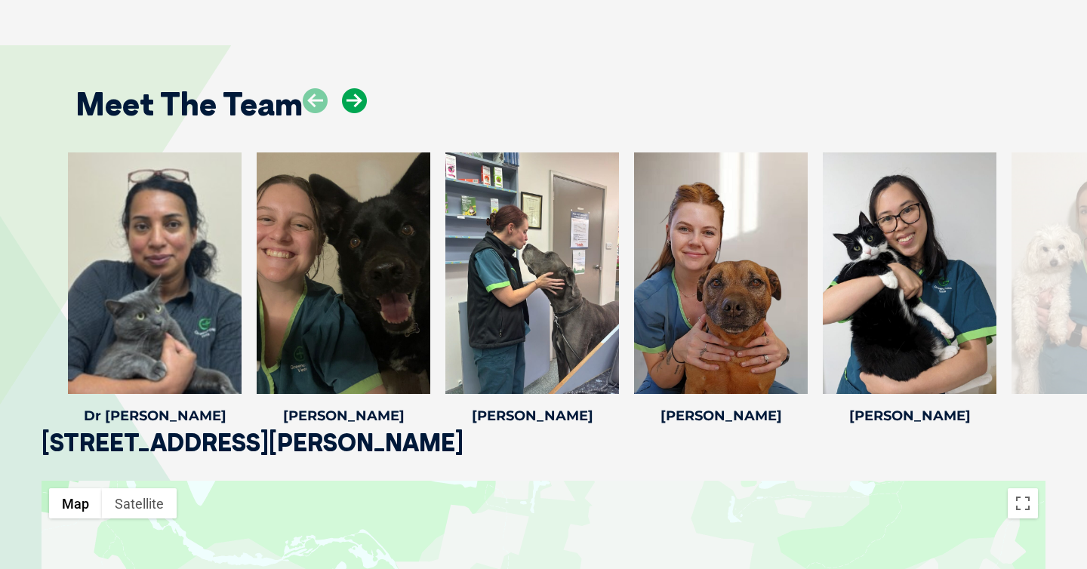
click at [350, 91] on icon at bounding box center [354, 100] width 25 height 25
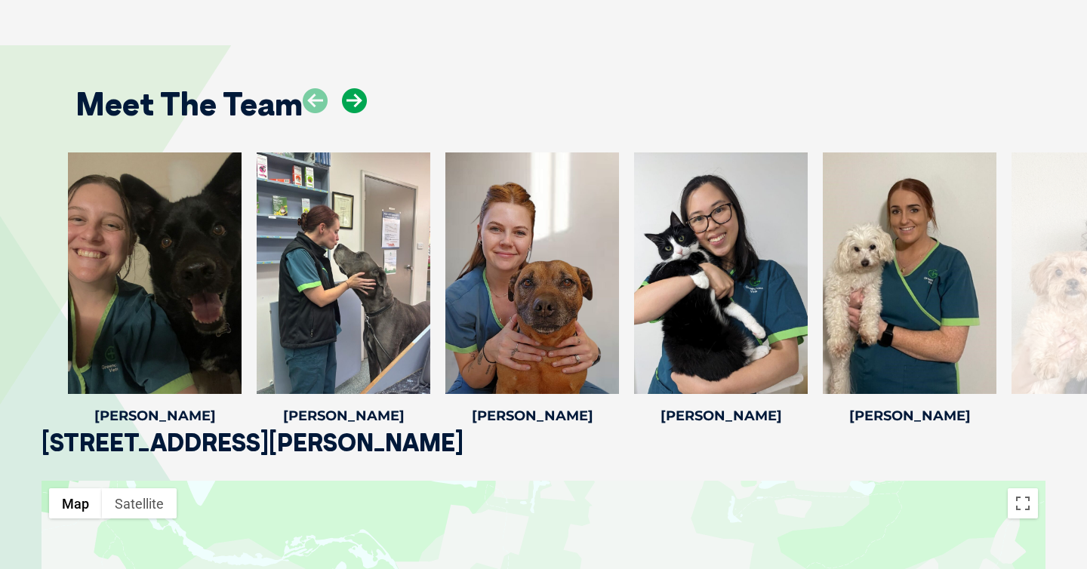
click at [350, 91] on icon at bounding box center [354, 100] width 25 height 25
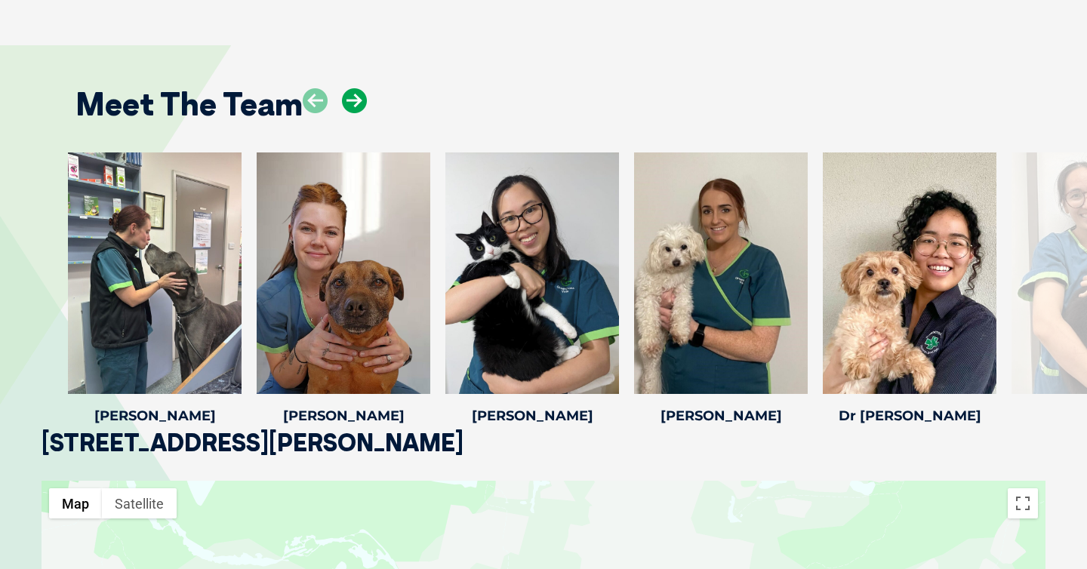
click at [350, 91] on icon at bounding box center [354, 100] width 25 height 25
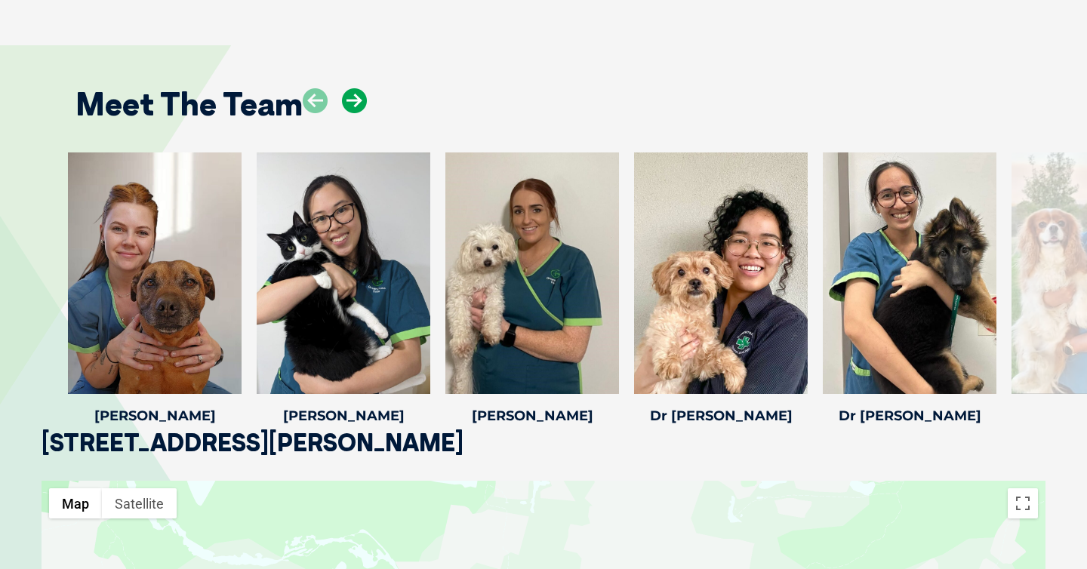
click at [350, 91] on icon at bounding box center [354, 100] width 25 height 25
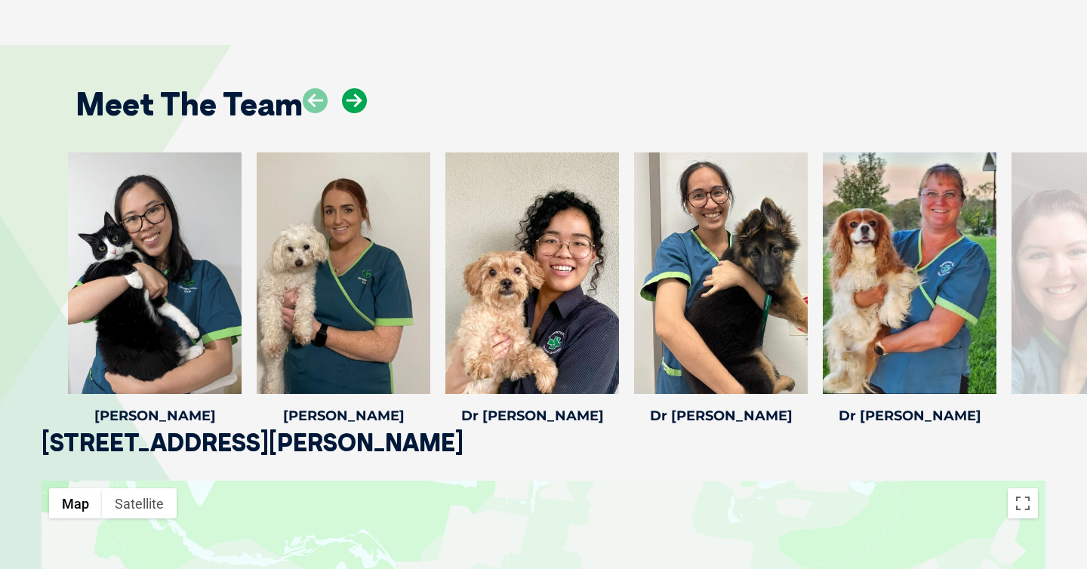
click at [350, 91] on icon at bounding box center [354, 100] width 25 height 25
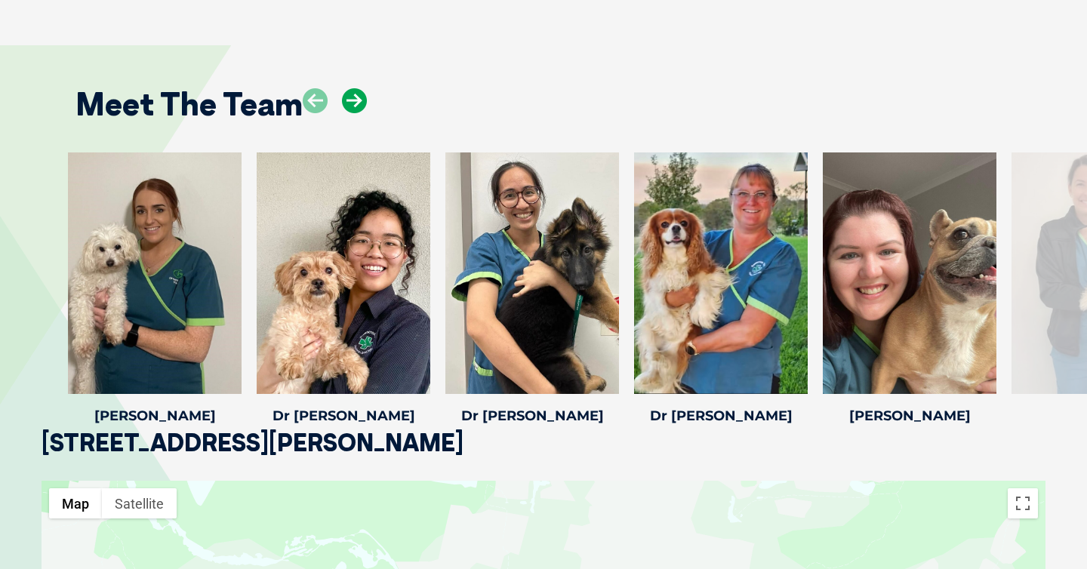
click at [350, 91] on icon at bounding box center [354, 100] width 25 height 25
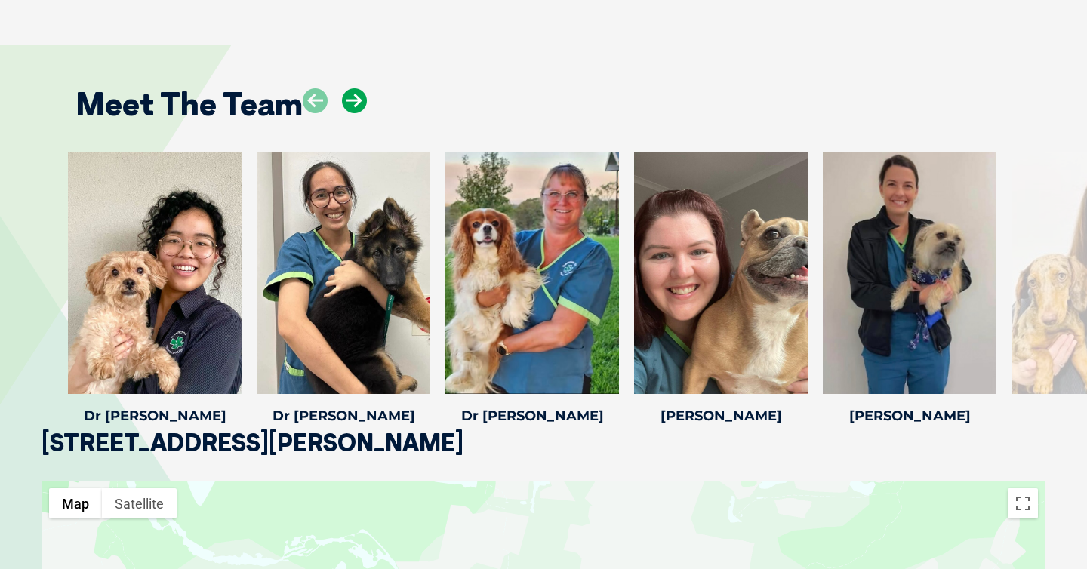
click at [350, 91] on icon at bounding box center [354, 100] width 25 height 25
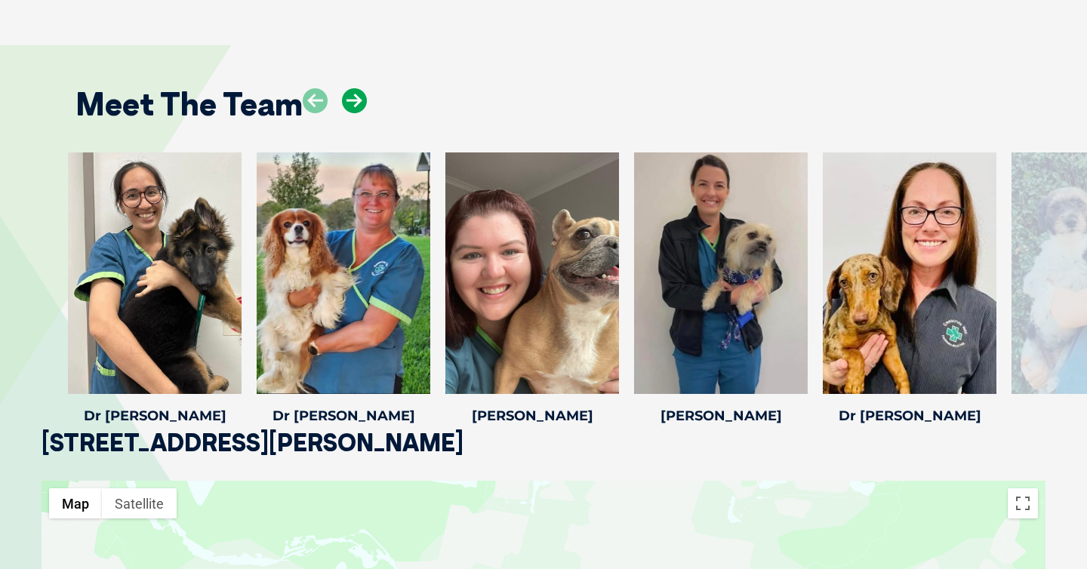
click at [350, 91] on icon at bounding box center [354, 100] width 25 height 25
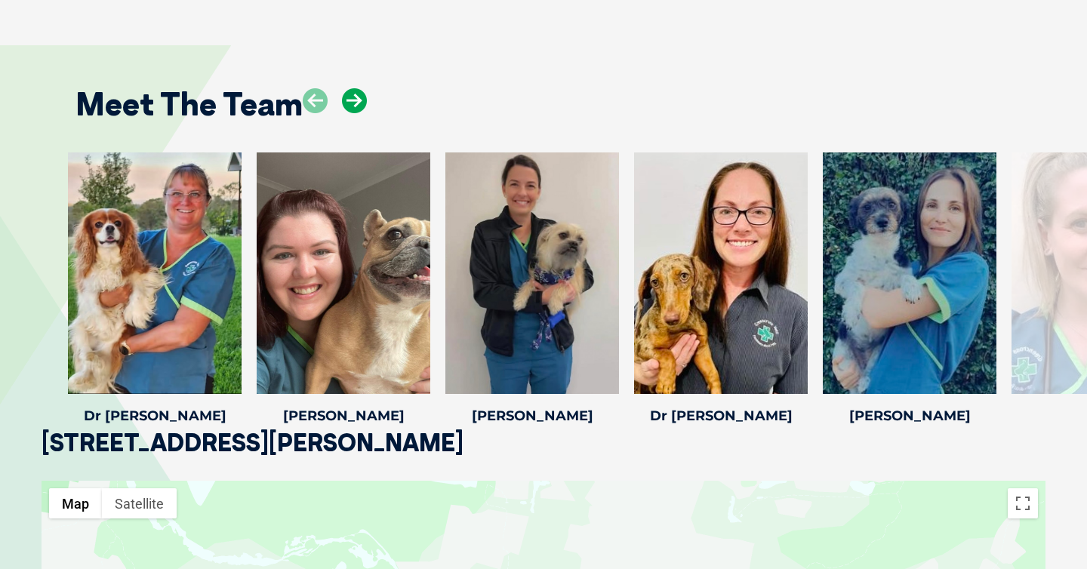
click at [350, 91] on icon at bounding box center [354, 100] width 25 height 25
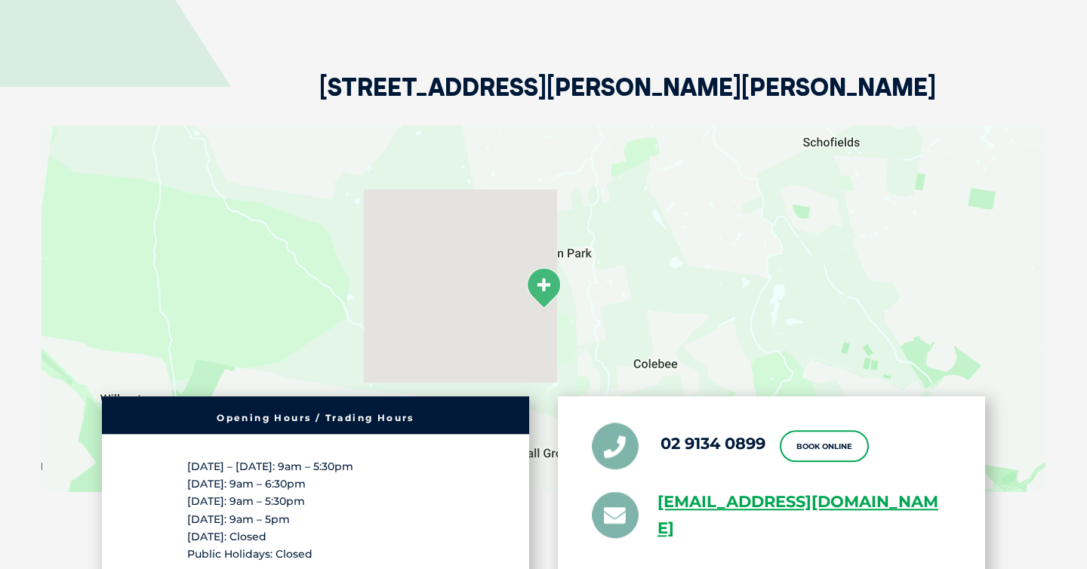
scroll to position [2079, 0]
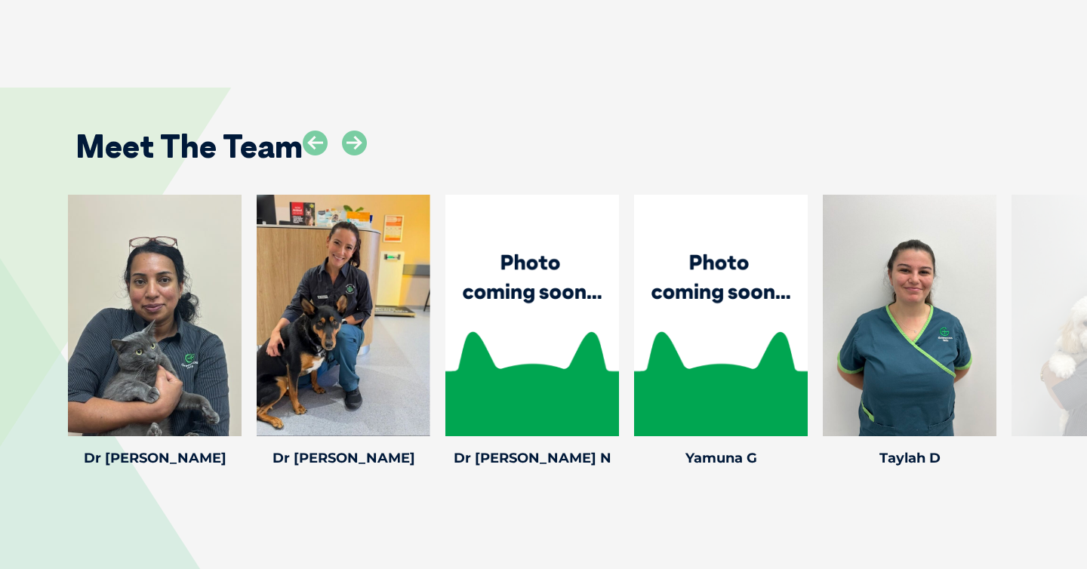
click at [367, 139] on div "Meet The Team" at bounding box center [543, 141] width 966 height 77
click at [358, 139] on icon at bounding box center [354, 143] width 25 height 25
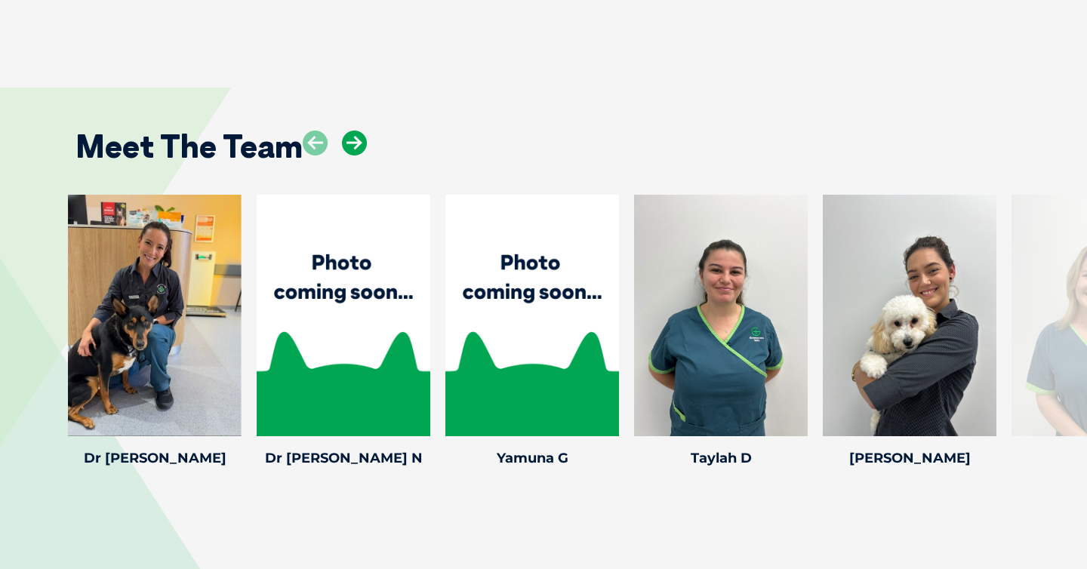
click at [358, 139] on icon at bounding box center [354, 143] width 25 height 25
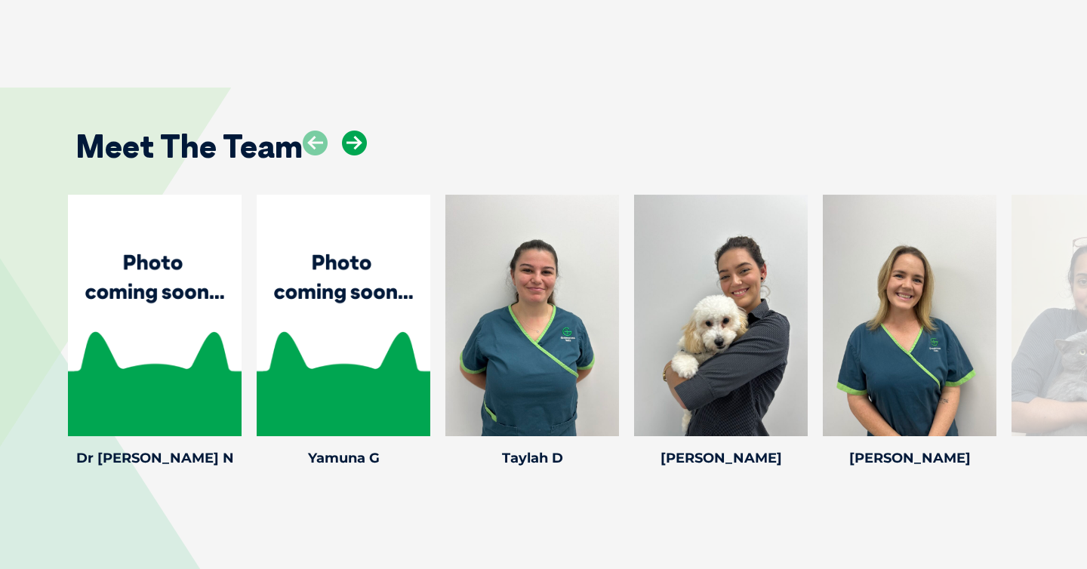
click at [358, 139] on icon at bounding box center [354, 143] width 25 height 25
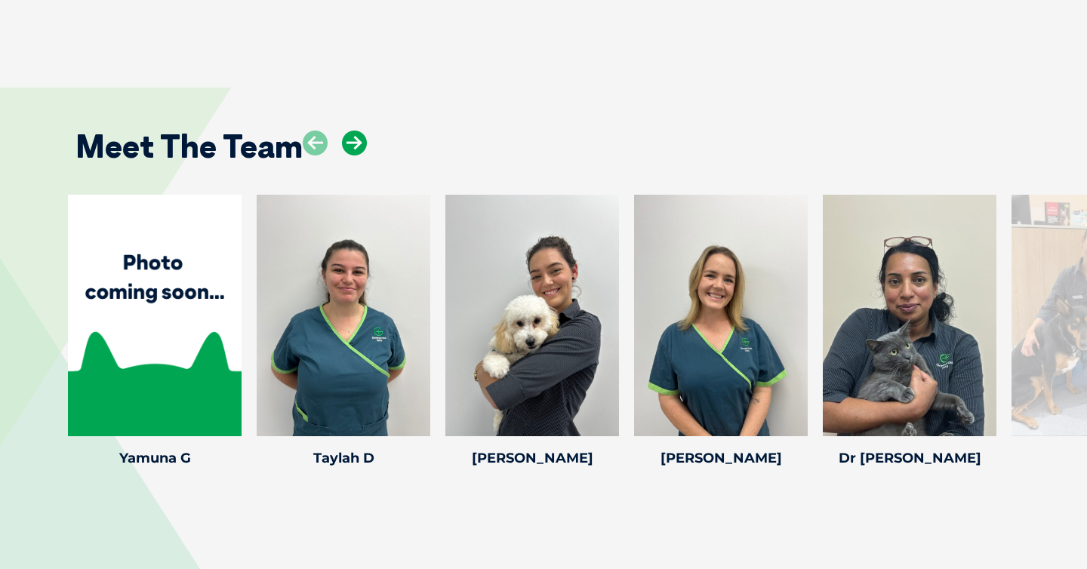
click at [358, 139] on icon at bounding box center [354, 143] width 25 height 25
